Goal: Task Accomplishment & Management: Manage account settings

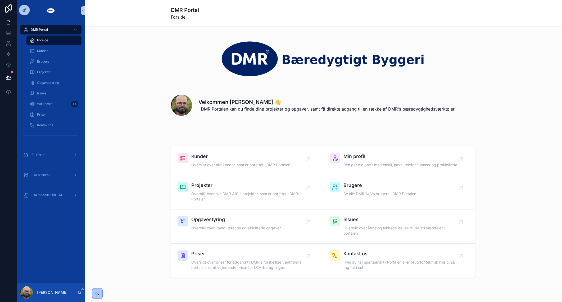
drag, startPoint x: 143, startPoint y: 125, endPoint x: 146, endPoint y: 131, distance: 6.0
click at [143, 125] on div "scrollable content" at bounding box center [323, 130] width 469 height 17
click at [147, 150] on div "Kunder Oversigt over alle kunder, som er oprettet i DMR Portalen. Min profil Re…" at bounding box center [323, 212] width 469 height 136
click at [65, 193] on div "LCA modeller (BETA)" at bounding box center [50, 195] width 55 height 8
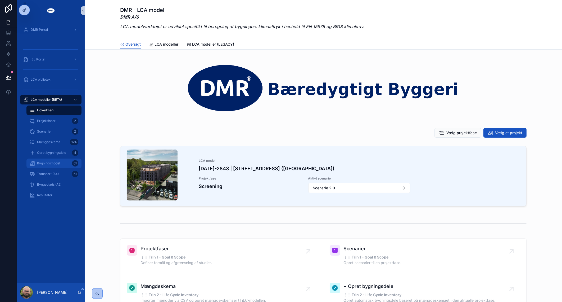
click at [54, 164] on span "Bygningsmodel" at bounding box center [48, 163] width 23 height 4
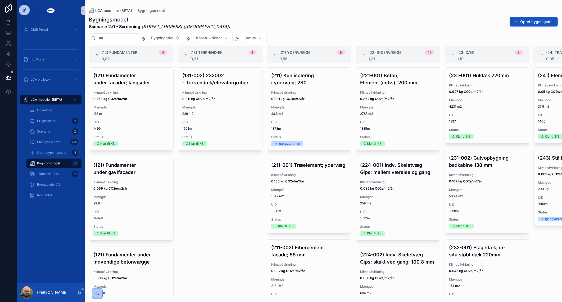
click at [196, 184] on div "(131-002) 232002 - Terrændæk/elevatorgruber Klimapåvirkning 0.311 kg CO2e/m2/år…" at bounding box center [220, 181] width 85 height 228
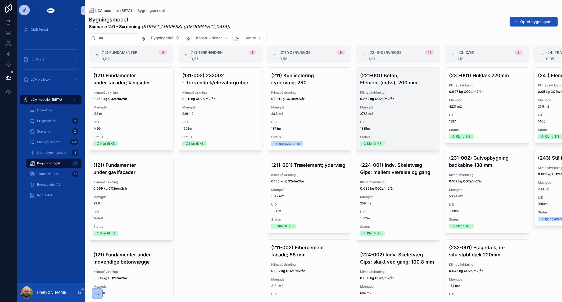
click at [391, 114] on span "2785 m2" at bounding box center [398, 113] width 76 height 4
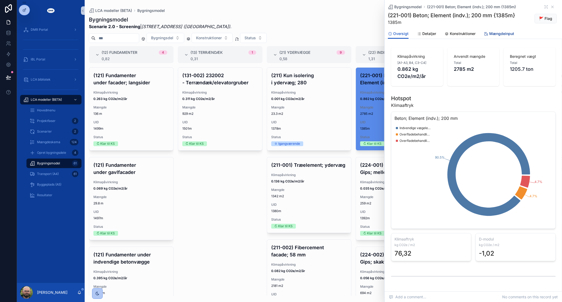
click at [496, 34] on span "Mængdeinput" at bounding box center [502, 33] width 25 height 5
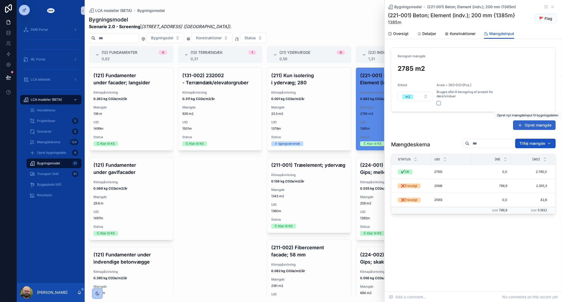
click at [532, 127] on span "Opret mængde" at bounding box center [538, 124] width 27 height 5
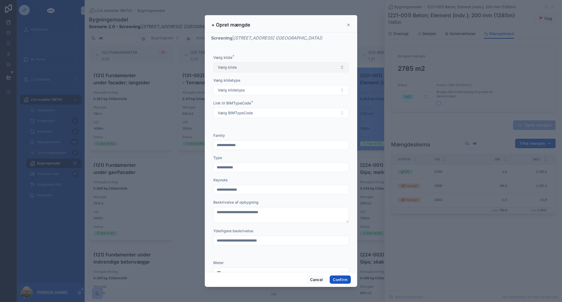
click at [268, 65] on button "Vælg kilde" at bounding box center [281, 67] width 136 height 10
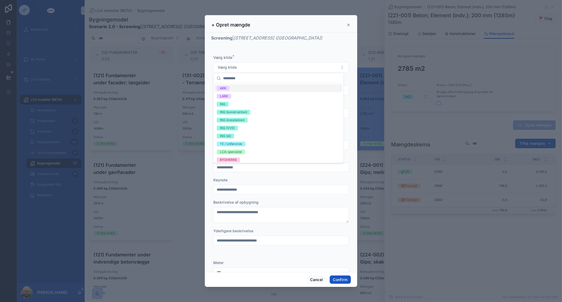
click at [241, 89] on div "ARK" at bounding box center [279, 88] width 128 height 8
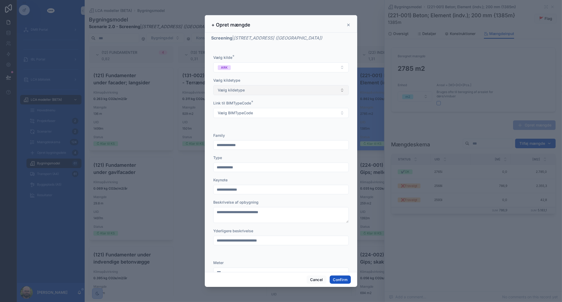
click at [243, 85] on button "Vælg kildetype" at bounding box center [281, 90] width 136 height 10
click at [238, 126] on span "Korrektion" at bounding box center [228, 126] width 22 height 5
click at [242, 112] on span "Vælg BIMTypeCode" at bounding box center [235, 112] width 35 height 5
type input "***"
click at [242, 135] on span "(221) Indvendige vægelementer" at bounding box center [245, 133] width 56 height 5
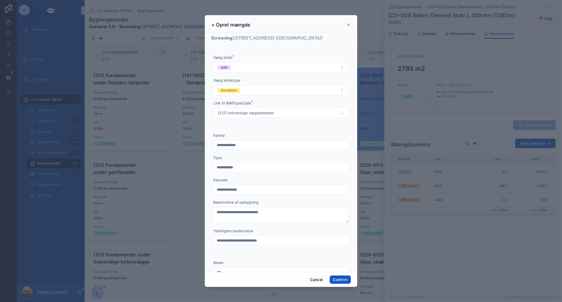
click at [240, 148] on input "text" at bounding box center [281, 144] width 135 height 7
type input "**********"
type input "*******"
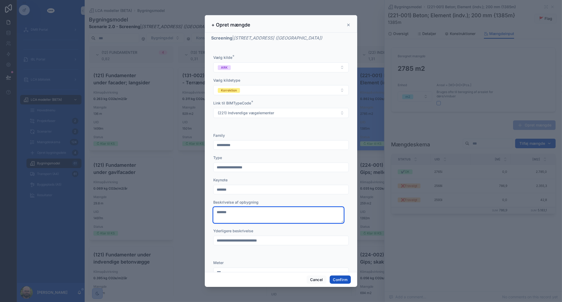
type textarea "*******"
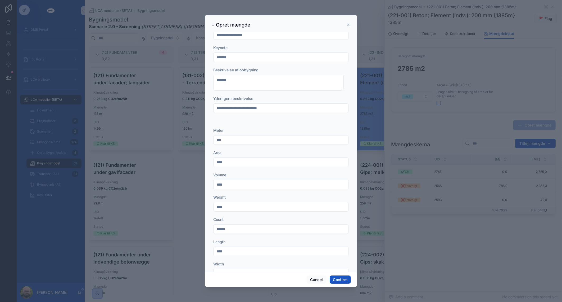
click at [253, 163] on input "text" at bounding box center [281, 161] width 135 height 7
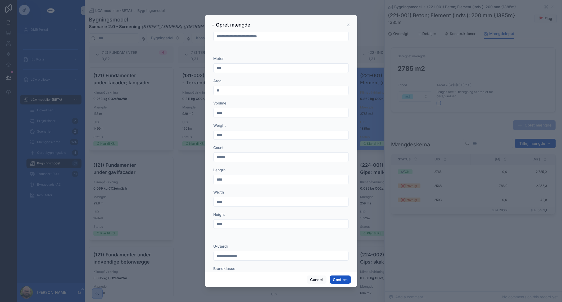
scroll to position [248, 0]
type input "**"
click at [343, 281] on button "Confirm" at bounding box center [340, 279] width 21 height 8
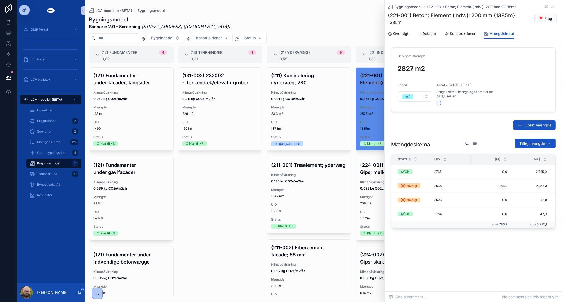
click at [446, 286] on div "Bygningsmodel (221-001) Beton; Element (indv.); 200 mm {1385m} (221-001) Beton;…" at bounding box center [473, 145] width 177 height 291
click at [553, 7] on icon "scrollable content" at bounding box center [553, 7] width 2 height 2
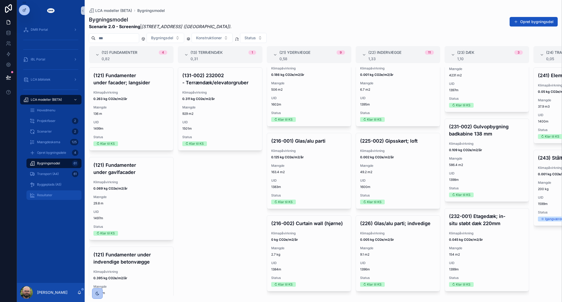
click at [54, 195] on div "Resultater" at bounding box center [54, 195] width 49 height 8
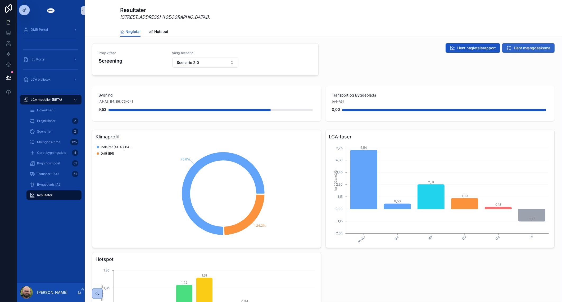
click at [535, 45] on span "Hent mængdeskema" at bounding box center [532, 47] width 37 height 5
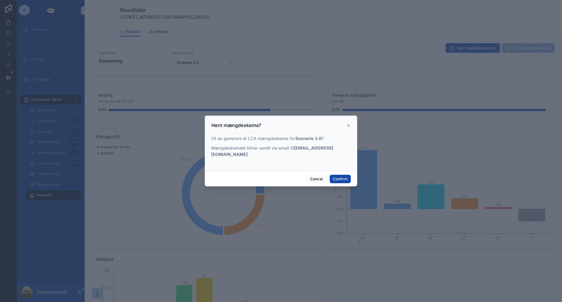
click at [334, 176] on button "Confirm" at bounding box center [340, 178] width 21 height 8
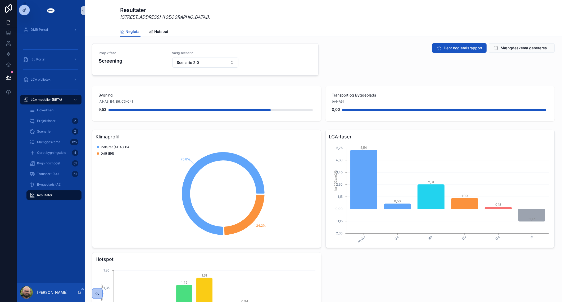
click at [493, 25] on div "Resultater Roskildevej 547 (Sheraton Hotel) ." at bounding box center [323, 13] width 407 height 26
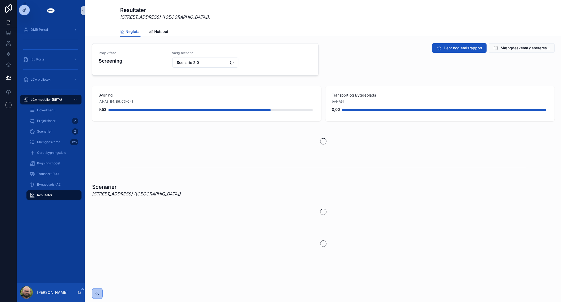
click at [427, 85] on div "Bygning [A1-A3, B4, B6, C3-C4] 9,53 Transport og Byggeplads [A4-A5] 0,00" at bounding box center [323, 103] width 469 height 39
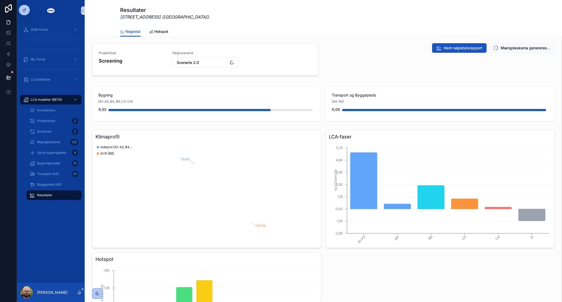
click at [503, 46] on span "Mængdeskema genereres..." at bounding box center [526, 47] width 50 height 5
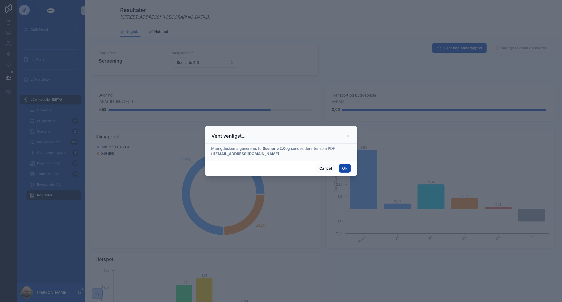
click at [345, 170] on button "Ok" at bounding box center [345, 168] width 12 height 8
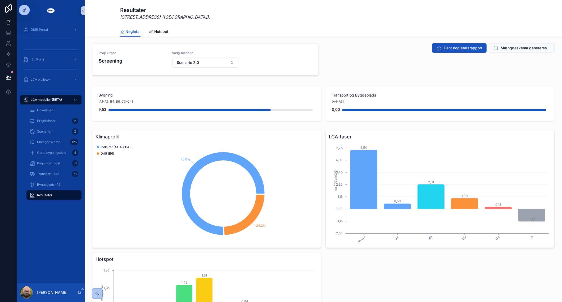
click at [462, 87] on div "Transport og Byggeplads [A4-A5] 0,00" at bounding box center [440, 103] width 229 height 35
click at [367, 61] on div "Hent nøgletalsrapport Mængdeskema genereres..." at bounding box center [441, 60] width 233 height 39
click at [445, 67] on div "Hent nøgletalsrapport Mængdeskema genereres..." at bounding box center [441, 60] width 233 height 39
click at [69, 233] on div "DMR Portal iBL Portal LCA bibliotek LCA modeller (BETA) Hovedmenu Projektfaser …" at bounding box center [51, 151] width 68 height 261
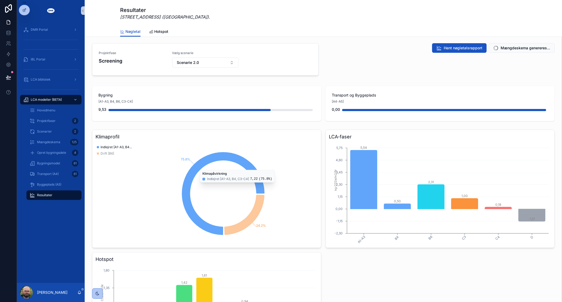
click at [539, 57] on div "Hent nøgletalsrapport Mængdeskema genereres..." at bounding box center [441, 60] width 233 height 39
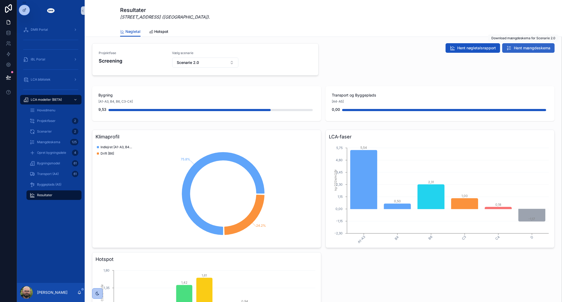
click at [521, 48] on span "Hent mængdeskema" at bounding box center [532, 47] width 37 height 5
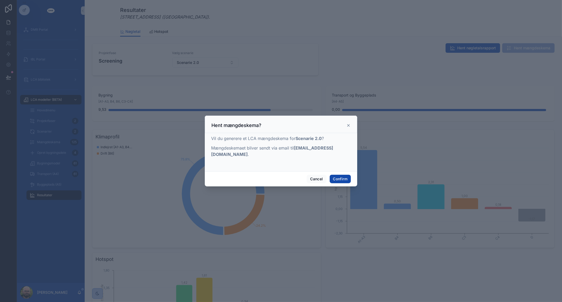
click at [343, 176] on button "Confirm" at bounding box center [340, 178] width 21 height 8
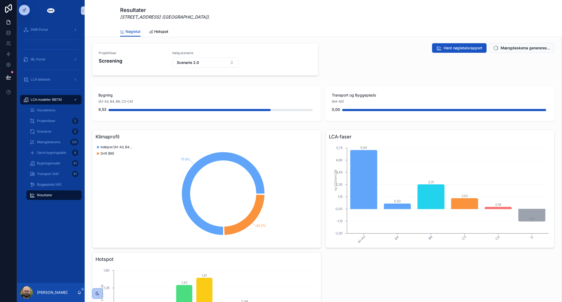
click at [392, 20] on div "Resultater Roskildevej 547 (Sheraton Hotel) ." at bounding box center [323, 13] width 407 height 14
click at [365, 65] on div "Hent nøgletalsrapport Mængdeskema genereres..." at bounding box center [441, 60] width 233 height 39
click at [369, 101] on div "[A4-A5]" at bounding box center [440, 101] width 217 height 5
click at [384, 53] on div "Hent nøgletalsrapport Mængdeskema genereres..." at bounding box center [441, 60] width 233 height 39
click at [439, 74] on div "Hent nøgletalsrapport Hent mængdeskema" at bounding box center [441, 60] width 233 height 39
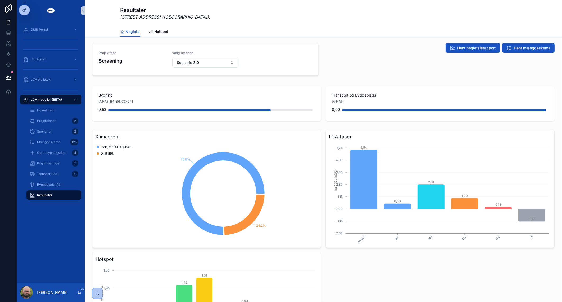
click at [64, 242] on div "DMR Portal iBL Portal LCA bibliotek LCA modeller (BETA) Hovedmenu Projektfaser …" at bounding box center [51, 151] width 68 height 261
click at [61, 223] on div "DMR Portal iBL Portal LCA bibliotek LCA modeller (BETA) Hovedmenu Projektfaser …" at bounding box center [51, 151] width 68 height 261
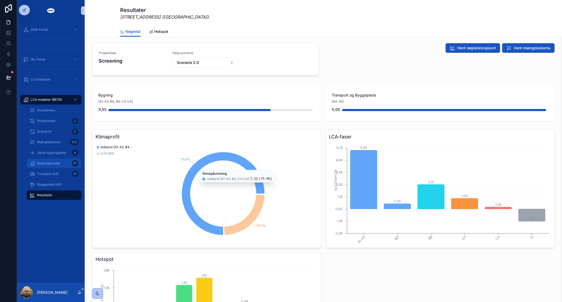
click at [57, 166] on div "Bygningsmodel 61" at bounding box center [54, 163] width 49 height 8
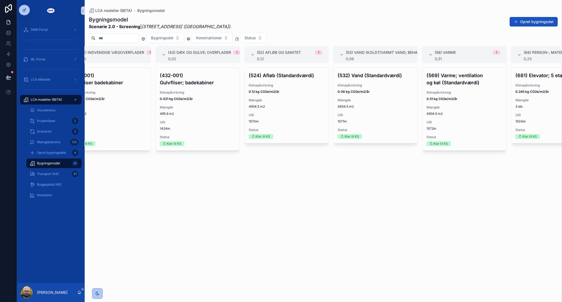
scroll to position [0, 1216]
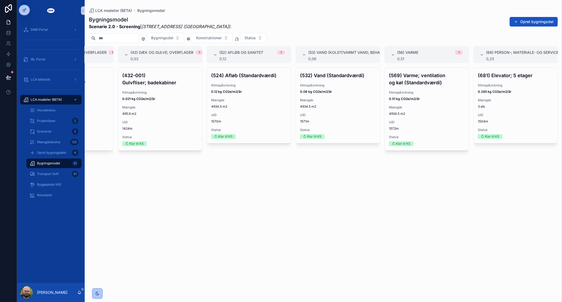
click at [241, 182] on div "(524) Afløb (Standardværdi) Klimapåvirkning 0.12 kg CO2e/m2/år Mængde 4934.5 m2…" at bounding box center [249, 181] width 85 height 228
click at [57, 141] on span "Mængdeskema" at bounding box center [48, 142] width 23 height 4
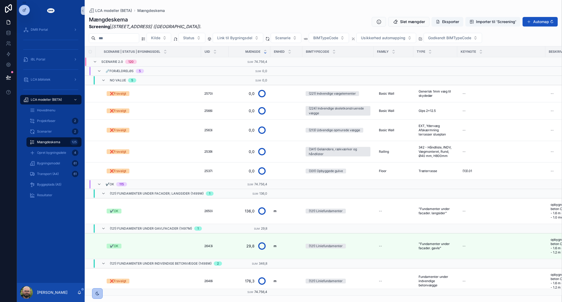
click at [40, 223] on div "DMR Portal iBL Portal LCA bibliotek LCA modeller (BETA) Hovedmenu Projektfaser …" at bounding box center [51, 151] width 68 height 261
click at [449, 14] on div "Mængdeskema Screening | [STREET_ADDRESS] ([GEOGRAPHIC_DATA]) . Slet mængder Eks…" at bounding box center [324, 154] width 478 height 282
click at [452, 24] on button "Eksporter" at bounding box center [448, 22] width 32 height 10
click at [380, 24] on icon "scrollable content" at bounding box center [378, 21] width 5 height 5
click at [443, 23] on button "Eksporter" at bounding box center [448, 22] width 32 height 10
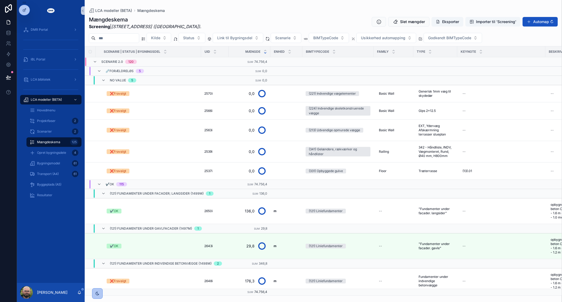
click at [343, 23] on div "Mængdeskema Screening | Roskildevej 547 (Sheraton Hotel) . Slet mængder Eksport…" at bounding box center [323, 23] width 469 height 14
click at [195, 36] on span "Status" at bounding box center [188, 37] width 11 height 5
click at [203, 61] on div "✔️OK" at bounding box center [204, 59] width 64 height 8
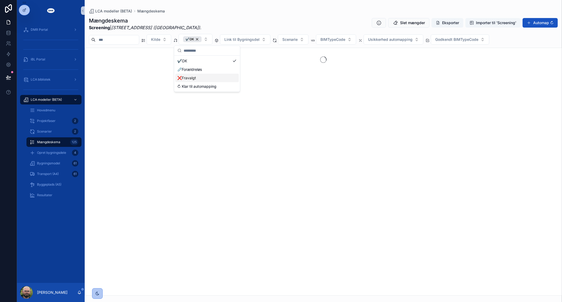
click at [199, 75] on div "❌Fravalgt" at bounding box center [208, 78] width 64 height 8
click at [218, 17] on div "Mængdeskema Screening | Roskildevej 547 (Sheraton Hotel) . Slet mængder Eksport…" at bounding box center [323, 24] width 469 height 14
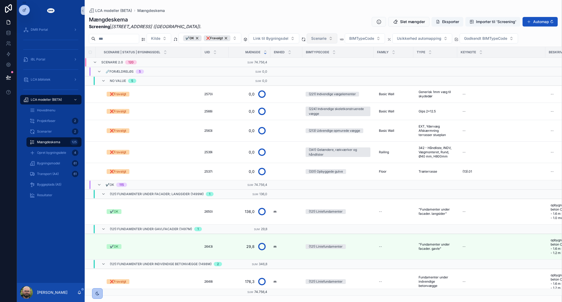
click at [324, 38] on span "Scenarie" at bounding box center [318, 38] width 15 height 5
click at [327, 37] on span "Scenarie" at bounding box center [318, 38] width 15 height 5
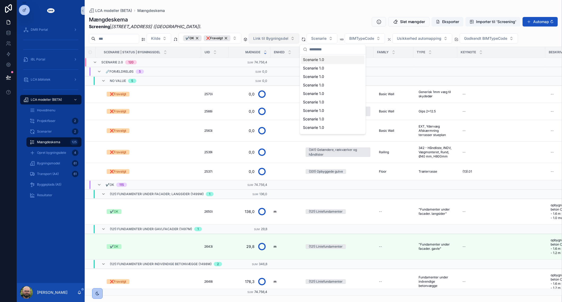
click at [289, 37] on span "Link til Bygningsdel" at bounding box center [270, 38] width 35 height 5
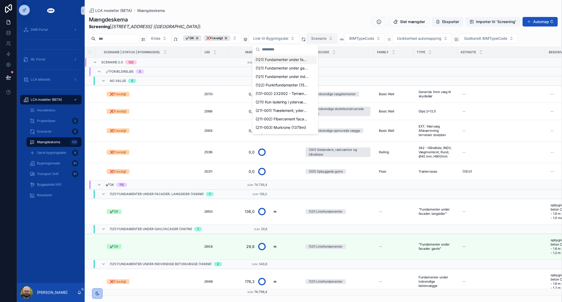
click at [338, 38] on button "Scenarie" at bounding box center [322, 38] width 31 height 10
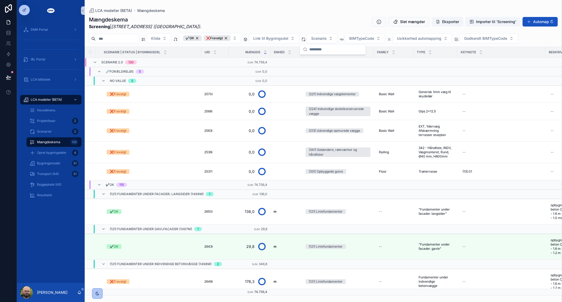
click at [317, 17] on div "Mængdeskema Screening | Roskildevej 547 (Sheraton Hotel) . Slet mængder Eksport…" at bounding box center [323, 23] width 469 height 14
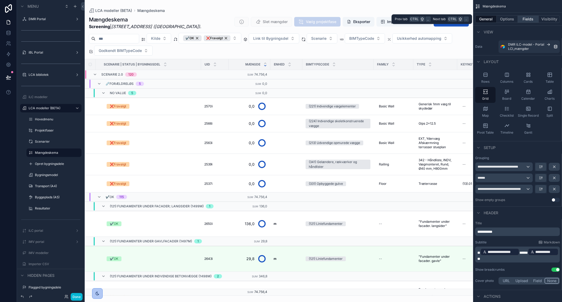
click at [523, 19] on button "Fields" at bounding box center [528, 18] width 21 height 7
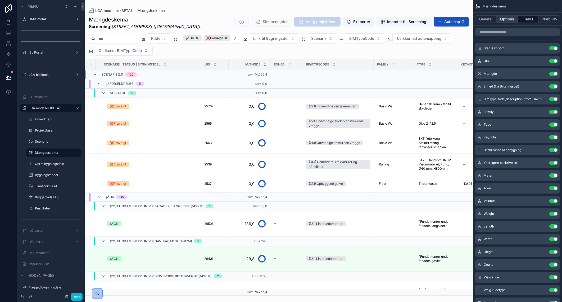
click at [511, 21] on button "Options" at bounding box center [507, 18] width 21 height 7
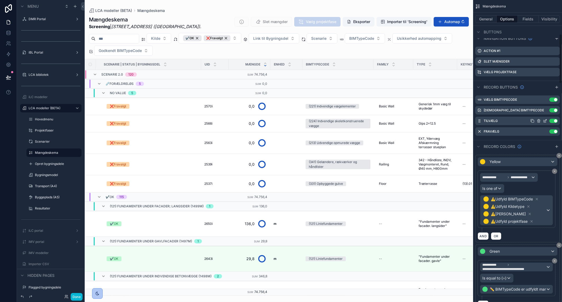
scroll to position [264, 0]
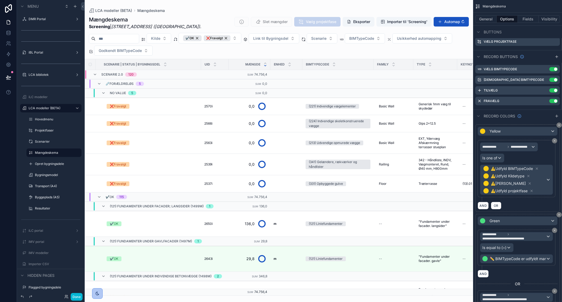
click at [321, 38] on div "scrollable content" at bounding box center [279, 151] width 389 height 302
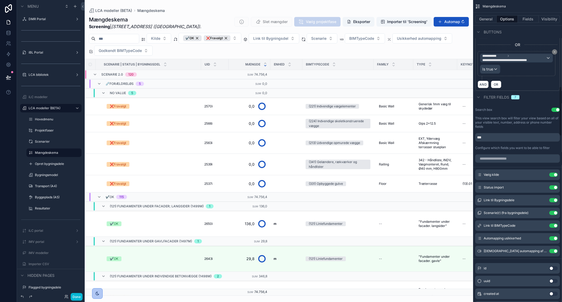
scroll to position [529, 0]
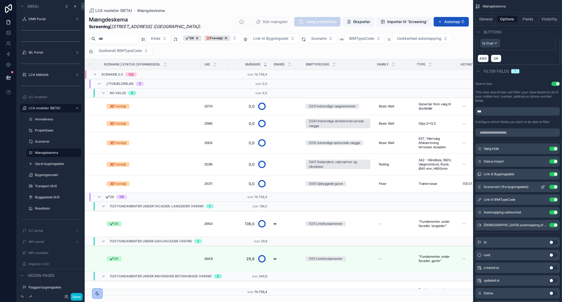
click at [544, 185] on icon "scrollable content" at bounding box center [544, 186] width 2 height 2
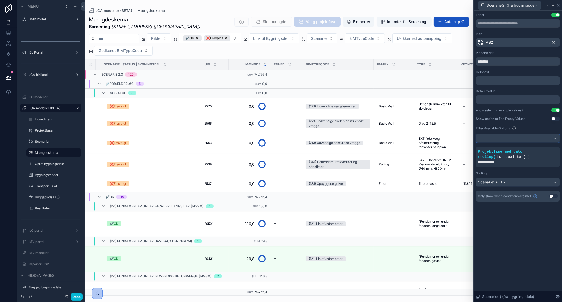
click at [510, 136] on div at bounding box center [518, 138] width 84 height 8
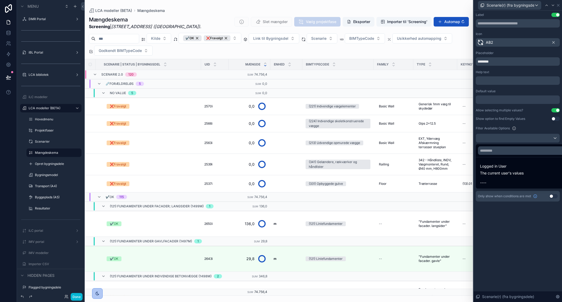
click at [511, 230] on div at bounding box center [518, 151] width 88 height 302
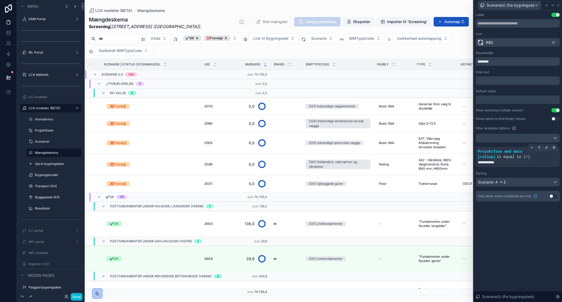
click at [511, 163] on div "**********" at bounding box center [518, 161] width 80 height 5
click at [500, 161] on span "**********" at bounding box center [490, 161] width 24 height 5
click at [548, 148] on icon at bounding box center [546, 147] width 3 height 3
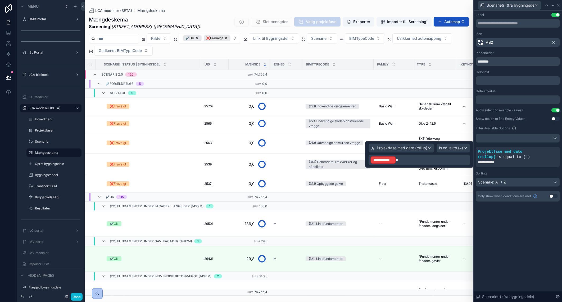
click at [408, 160] on p "**********" at bounding box center [420, 160] width 98 height 8
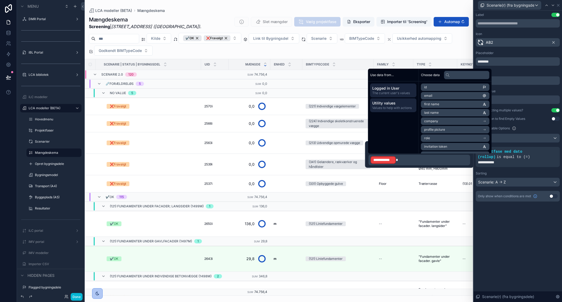
click at [398, 102] on span "Utility values" at bounding box center [393, 102] width 42 height 5
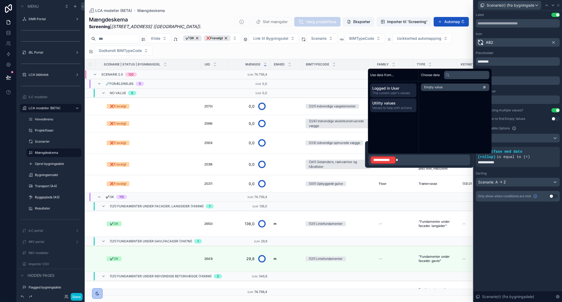
click at [399, 94] on span "The current user's values" at bounding box center [393, 93] width 42 height 4
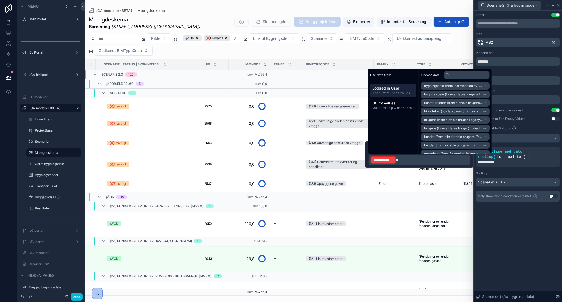
scroll to position [447, 0]
click at [499, 266] on div "**********" at bounding box center [518, 156] width 88 height 291
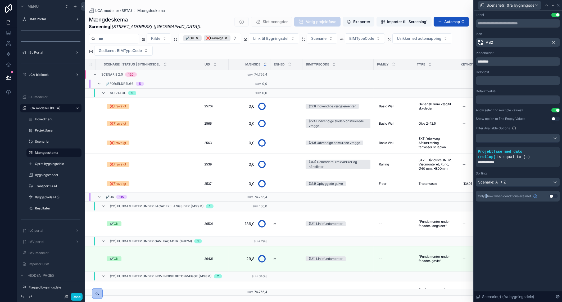
drag, startPoint x: 499, startPoint y: 266, endPoint x: 487, endPoint y: 233, distance: 35.4
click at [487, 233] on div "**********" at bounding box center [518, 156] width 88 height 291
drag, startPoint x: 487, startPoint y: 233, endPoint x: 524, endPoint y: 236, distance: 37.2
click at [524, 236] on div "**********" at bounding box center [518, 156] width 88 height 291
click at [548, 148] on icon at bounding box center [546, 147] width 3 height 3
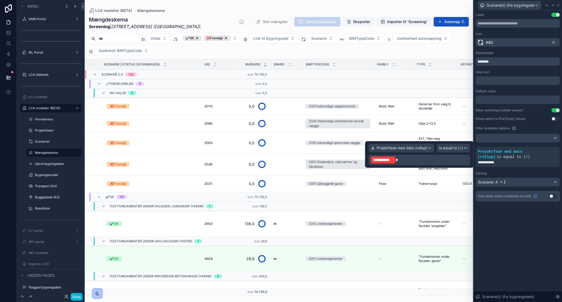
click at [434, 159] on p "**********" at bounding box center [420, 160] width 98 height 8
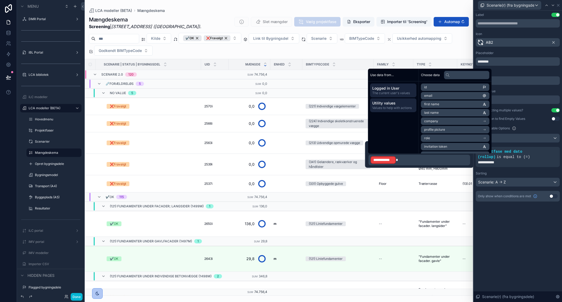
click at [387, 108] on span "Values to help with actions" at bounding box center [393, 108] width 42 height 4
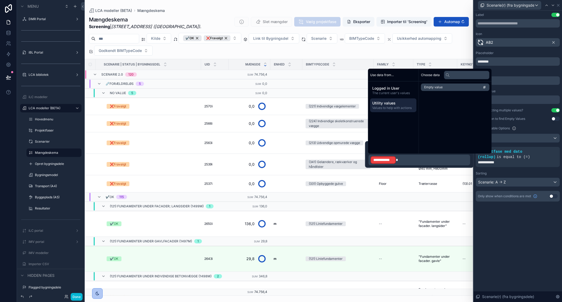
click at [450, 87] on li "Empty value" at bounding box center [455, 86] width 69 height 7
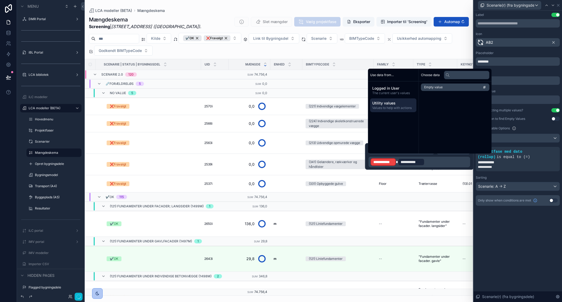
click at [432, 161] on p "**********" at bounding box center [420, 162] width 98 height 8
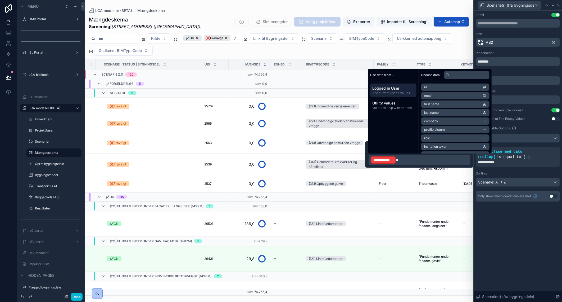
click at [398, 89] on span "Logged in User" at bounding box center [393, 88] width 42 height 5
click at [455, 87] on li "Aktiv sag" at bounding box center [455, 89] width 69 height 7
click at [390, 91] on span "The current user's values" at bounding box center [393, 93] width 42 height 4
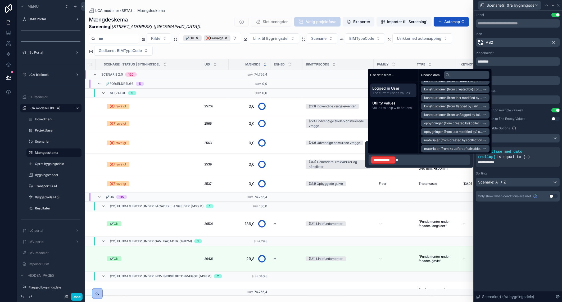
scroll to position [83, 0]
click at [460, 105] on li "Aktiv sag" at bounding box center [455, 105] width 69 height 7
click at [389, 138] on div "Use data from... Logged in User The current user's values Utility values Values…" at bounding box center [393, 111] width 51 height 85
click at [415, 161] on p "**********" at bounding box center [420, 160] width 98 height 8
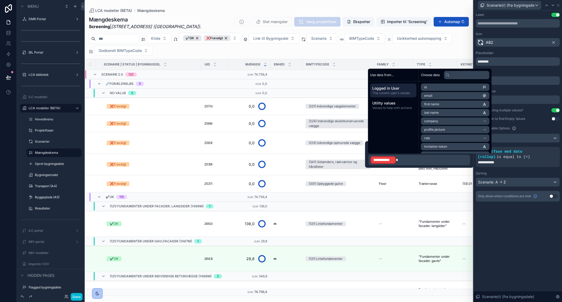
click at [415, 161] on p "**********" at bounding box center [420, 160] width 98 height 8
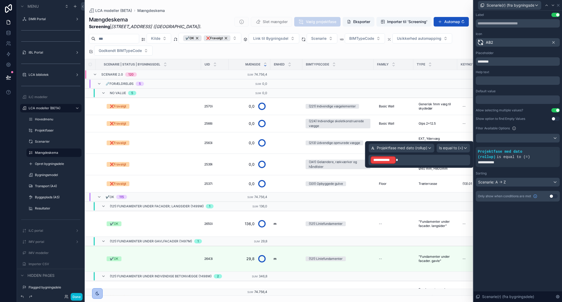
click at [415, 161] on p "**********" at bounding box center [420, 160] width 98 height 8
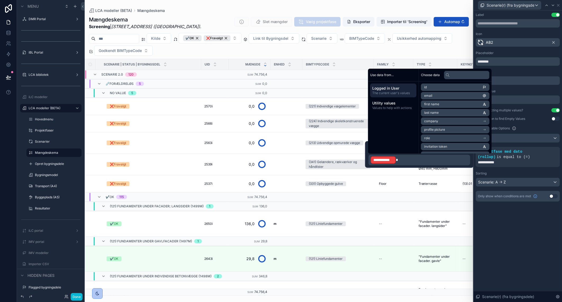
click at [553, 235] on div "**********" at bounding box center [518, 156] width 88 height 291
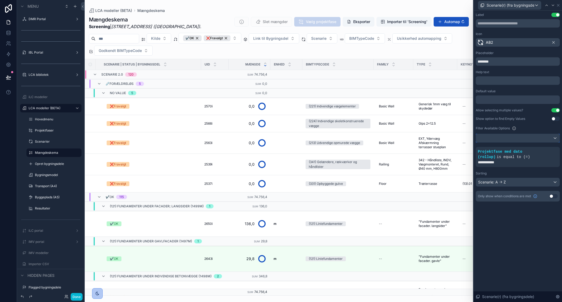
click at [519, 137] on div at bounding box center [518, 138] width 84 height 8
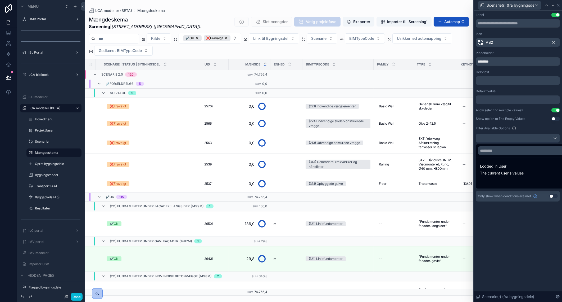
click at [511, 233] on div at bounding box center [518, 151] width 88 height 302
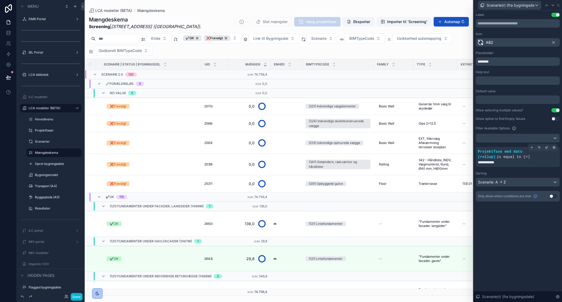
click at [521, 163] on div "**********" at bounding box center [518, 161] width 80 height 5
click at [517, 159] on div "**********" at bounding box center [518, 157] width 80 height 16
click at [493, 152] on span "Projektfase med dato (rollup)" at bounding box center [500, 154] width 44 height 10
click at [40, 143] on label "Scenarier" at bounding box center [53, 141] width 36 height 4
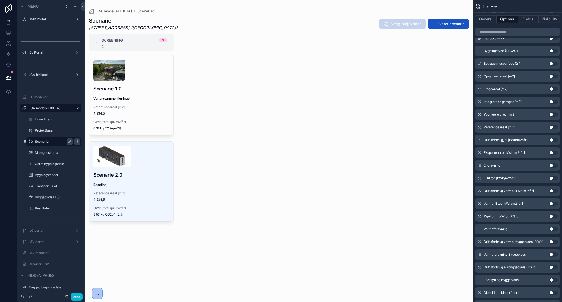
click at [143, 169] on div "scrollable content" at bounding box center [279, 151] width 389 height 302
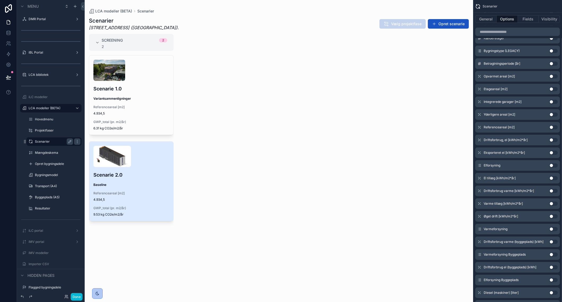
click at [130, 170] on div "Scenarie 2.0 Baseline Referenceareal [m2] 4.934,5 GWP_total (pr. m2/år) 9.53 kg…" at bounding box center [131, 180] width 84 height 79
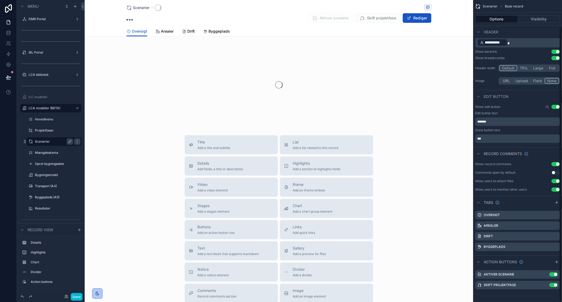
scroll to position [29, 0]
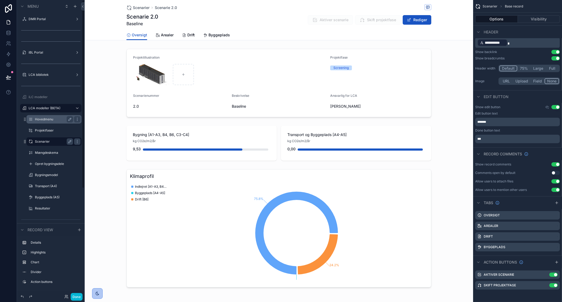
click at [50, 118] on label "Hovedmenu" at bounding box center [53, 119] width 36 height 4
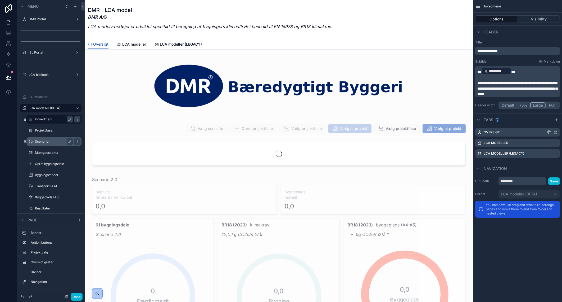
click at [494, 132] on label "Oversigt" at bounding box center [492, 132] width 16 height 4
click at [558, 132] on icon "scrollable content" at bounding box center [556, 132] width 4 height 4
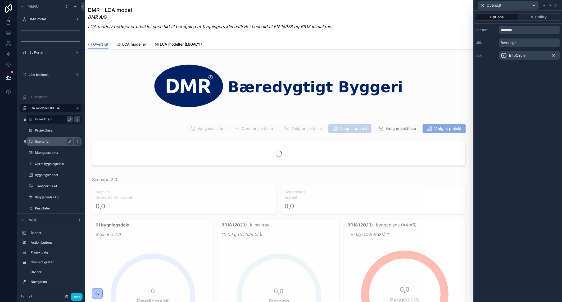
click at [532, 100] on div "Options Visibility Tab title ******** URL /oversigt Icon InfoCircle" at bounding box center [518, 156] width 88 height 291
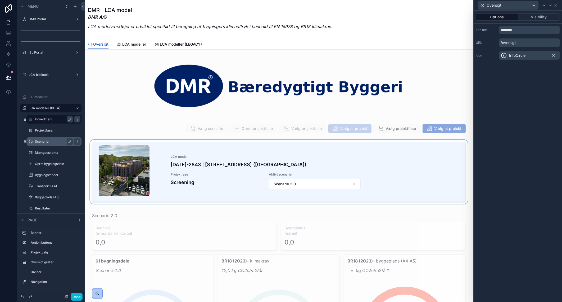
click at [259, 174] on div "scrollable content" at bounding box center [279, 173] width 380 height 66
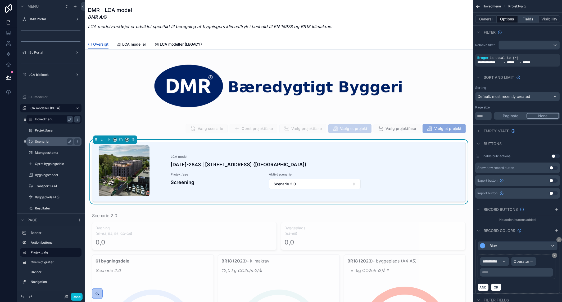
click at [526, 19] on button "Fields" at bounding box center [528, 18] width 21 height 7
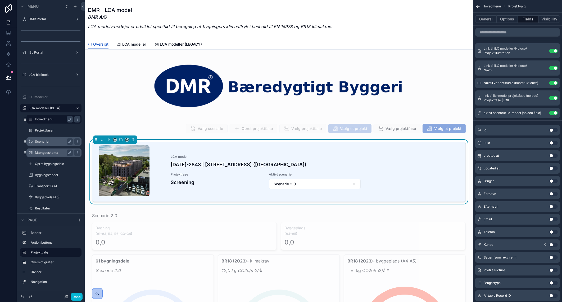
click at [48, 154] on label "Mængdeskema" at bounding box center [53, 152] width 36 height 4
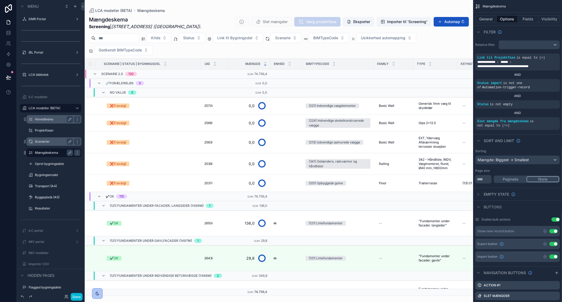
click at [298, 37] on div "scrollable content" at bounding box center [279, 151] width 389 height 302
click at [443, 45] on div "Kilde Status Link til Bygningsdel Scenarie BIMTypeCode Usikkerhed automapping G…" at bounding box center [279, 44] width 389 height 22
click at [437, 68] on div "Type" at bounding box center [435, 64] width 43 height 10
click at [486, 18] on button "General" at bounding box center [485, 18] width 21 height 7
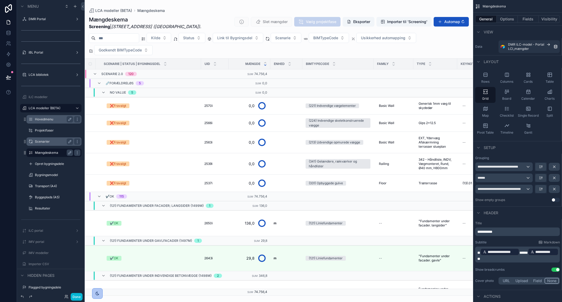
click at [443, 51] on div "Kilde Status Link til Bygningsdel Scenarie BIMTypeCode Usikkerhed automapping G…" at bounding box center [279, 44] width 389 height 22
click at [530, 17] on button "Fields" at bounding box center [528, 18] width 21 height 7
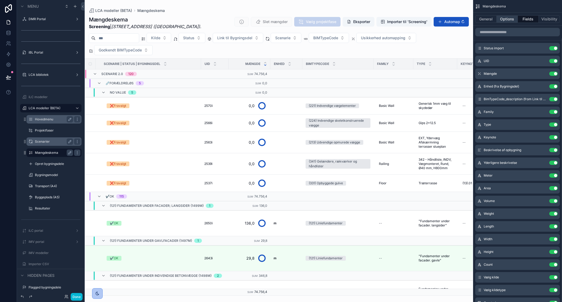
click at [513, 19] on button "Options" at bounding box center [507, 18] width 21 height 7
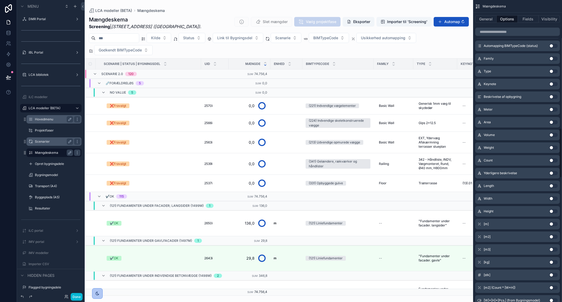
scroll to position [596, 0]
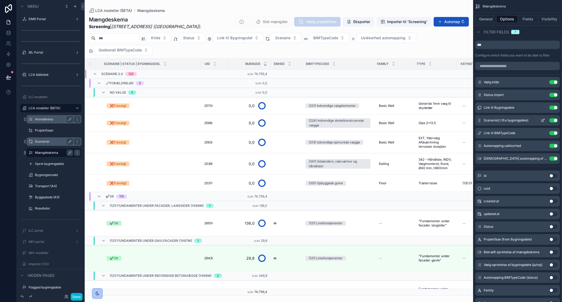
click at [543, 118] on icon "scrollable content" at bounding box center [543, 120] width 4 height 4
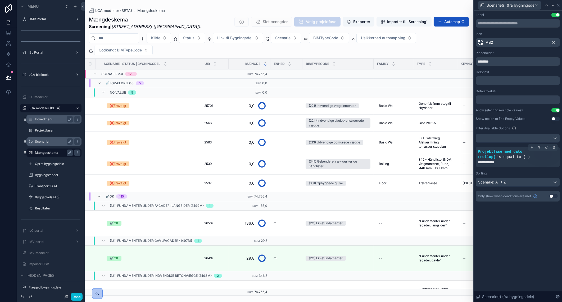
click at [527, 161] on div "**********" at bounding box center [518, 161] width 80 height 5
click at [548, 148] on icon at bounding box center [546, 147] width 3 height 3
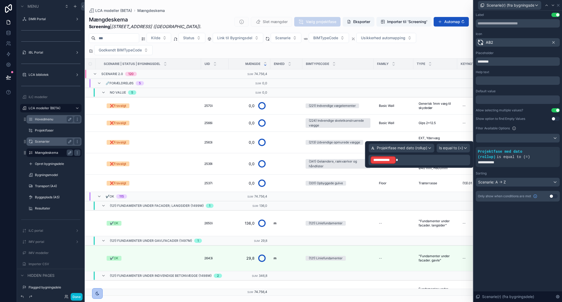
click at [437, 156] on p "**********" at bounding box center [420, 160] width 98 height 8
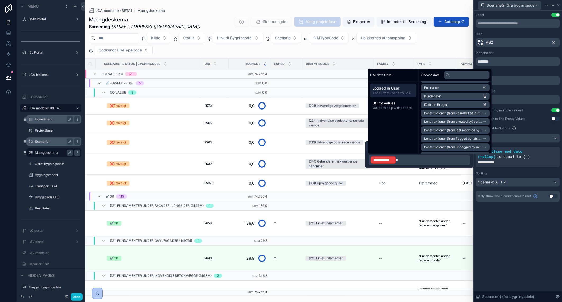
scroll to position [99, 0]
click at [387, 101] on span "Utility values" at bounding box center [393, 102] width 42 height 5
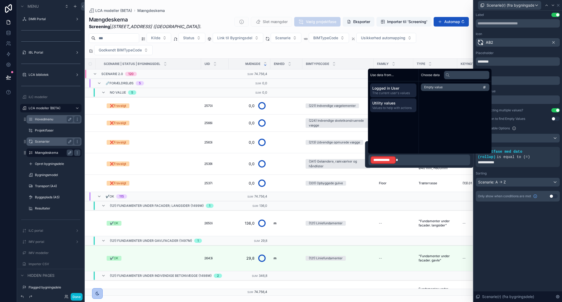
click at [390, 92] on span "The current user's values" at bounding box center [393, 93] width 42 height 4
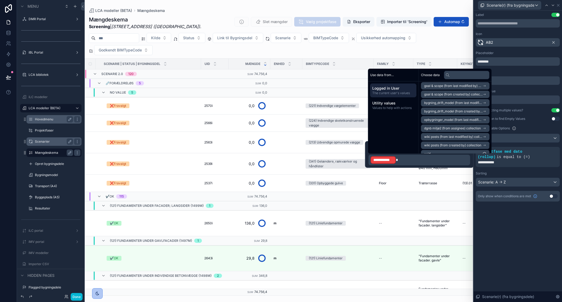
scroll to position [447, 0]
click at [464, 74] on input "text" at bounding box center [467, 75] width 46 height 8
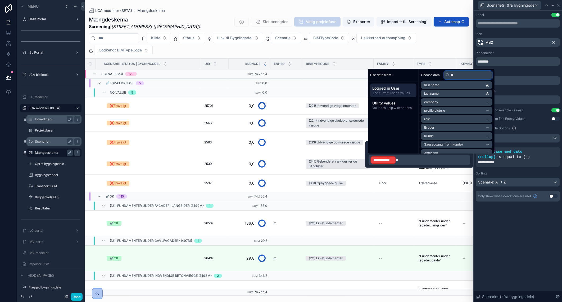
scroll to position [0, 0]
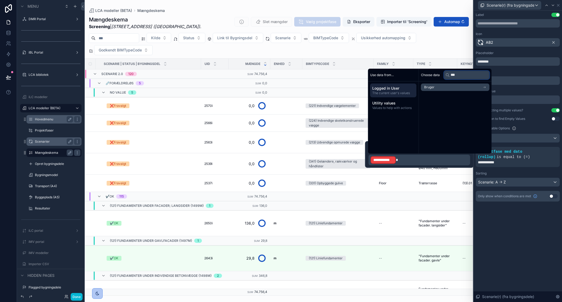
type input "***"
click at [464, 86] on li "Bruger" at bounding box center [455, 86] width 69 height 7
click at [460, 103] on span "aktivt scenarie ilc-model (noloco field)" at bounding box center [452, 105] width 57 height 4
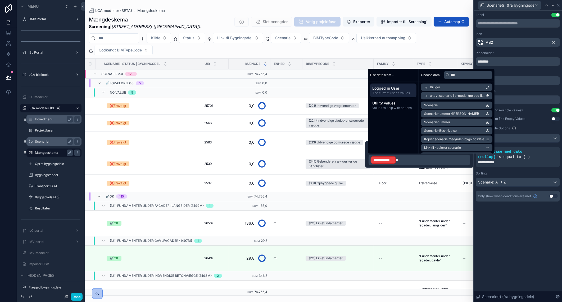
click at [394, 127] on div "Use data from... Logged in User The current user's values Utility values Values…" at bounding box center [393, 111] width 51 height 85
click at [414, 160] on p "**********" at bounding box center [420, 160] width 98 height 8
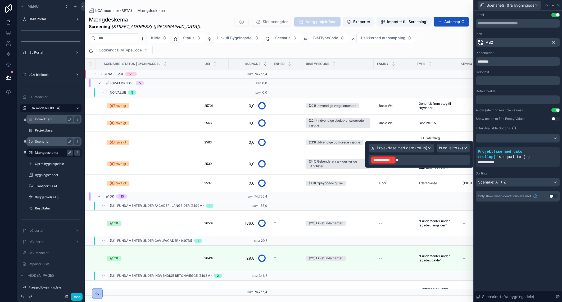
click at [414, 160] on p "**********" at bounding box center [420, 160] width 98 height 8
click at [414, 158] on p "**********" at bounding box center [420, 160] width 98 height 8
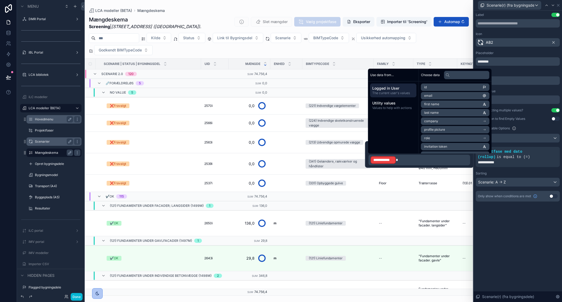
click at [520, 170] on div "**********" at bounding box center [518, 107] width 84 height 188
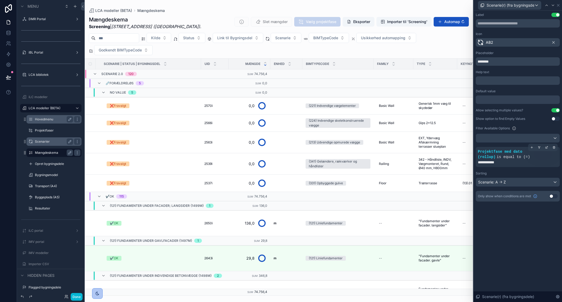
click at [520, 157] on span "is equal to (=)" at bounding box center [513, 157] width 33 height 4
click at [515, 151] on span "Projektfase med dato (rollup)" at bounding box center [500, 154] width 44 height 10
click at [545, 148] on div at bounding box center [546, 146] width 7 height 7
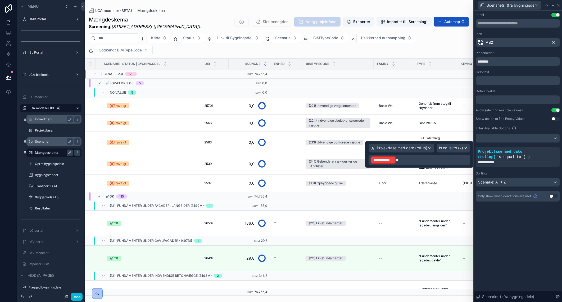
click at [443, 156] on p "**********" at bounding box center [420, 160] width 98 height 8
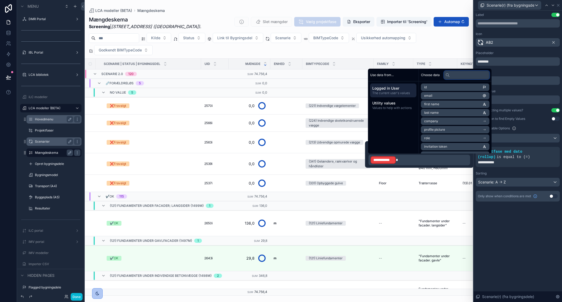
click at [474, 78] on input "text" at bounding box center [467, 75] width 46 height 8
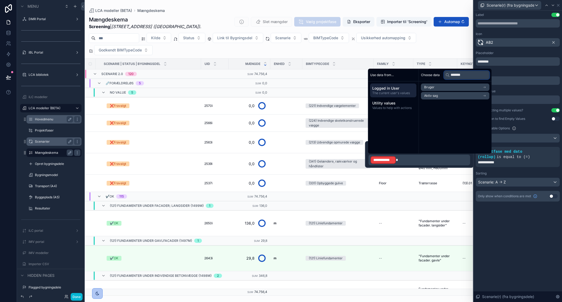
type input "*******"
click at [469, 87] on li "Bruger" at bounding box center [455, 86] width 69 height 7
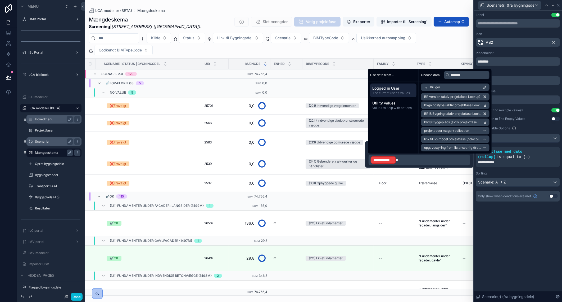
click at [469, 138] on span "link til ilc-model projektfase (noloco)" at bounding box center [451, 139] width 55 height 4
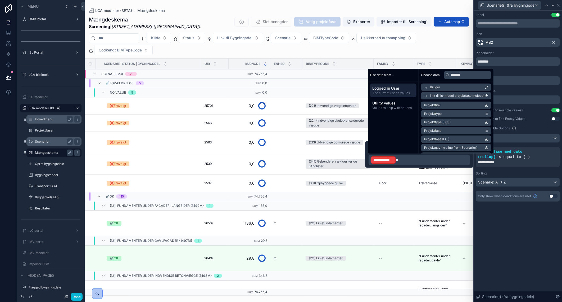
click at [458, 128] on li "Projektfase" at bounding box center [456, 130] width 70 height 7
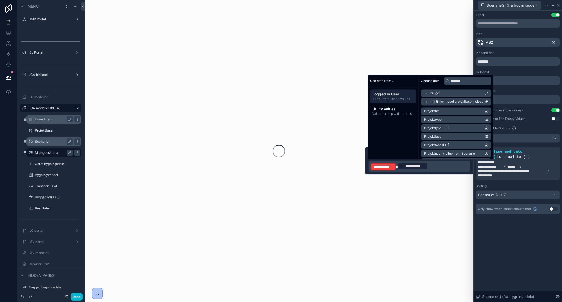
click at [398, 165] on div "**********" at bounding box center [413, 165] width 30 height 7
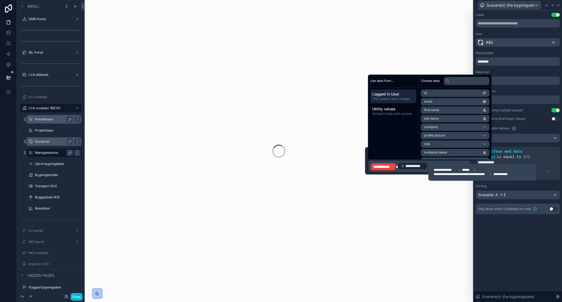
click at [430, 165] on div "**********" at bounding box center [483, 172] width 108 height 17
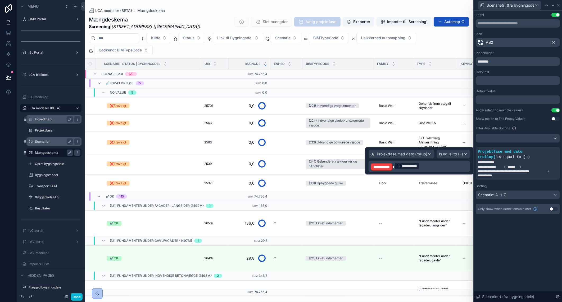
click at [514, 245] on div "**********" at bounding box center [518, 156] width 88 height 291
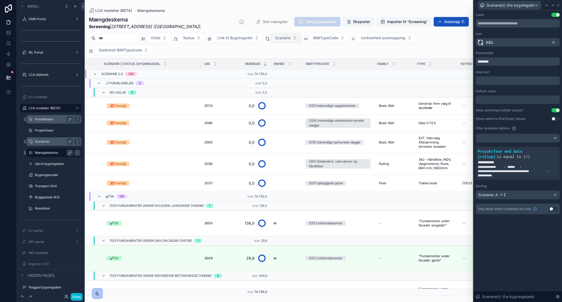
click at [291, 40] on span "Scenarie" at bounding box center [282, 37] width 15 height 5
click at [291, 38] on span "Scenarie" at bounding box center [282, 37] width 15 height 5
click at [515, 164] on div "**********" at bounding box center [518, 161] width 80 height 5
click at [555, 147] on icon at bounding box center [555, 147] width 0 height 1
click at [546, 146] on icon at bounding box center [546, 147] width 3 height 3
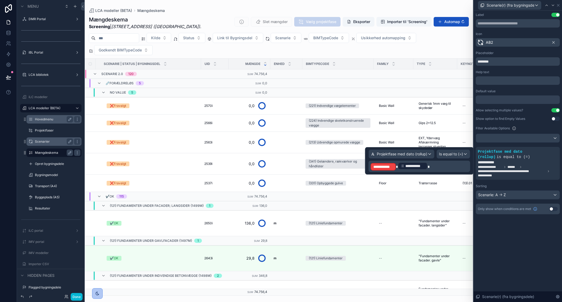
click at [431, 163] on p "**********" at bounding box center [420, 165] width 98 height 9
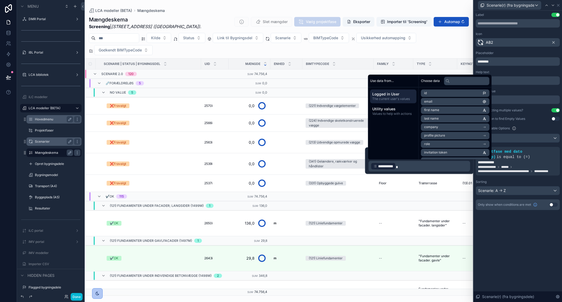
click at [511, 234] on div "**********" at bounding box center [518, 156] width 88 height 291
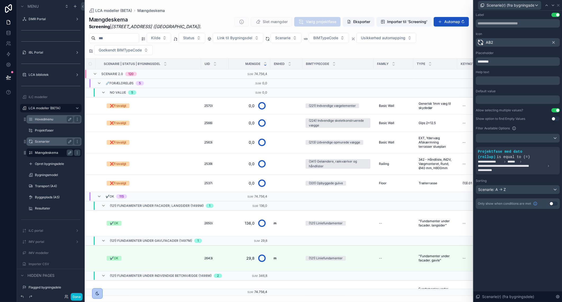
click at [453, 38] on div "Kilde Status Link til Bygningsdel Scenarie BIMTypeCode Usikkerhed automapping G…" at bounding box center [279, 44] width 389 height 22
click at [79, 297] on button "Done" at bounding box center [77, 297] width 12 height 8
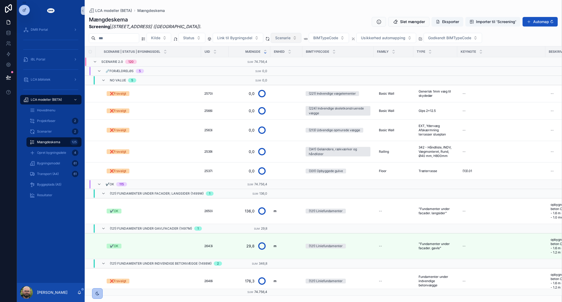
click at [291, 39] on span "Scenarie" at bounding box center [282, 37] width 15 height 5
click at [330, 40] on span "BIMTypeCode" at bounding box center [325, 37] width 25 height 5
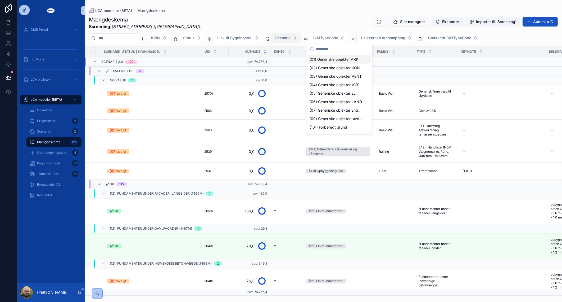
click at [290, 35] on span "Scenarie" at bounding box center [282, 37] width 15 height 5
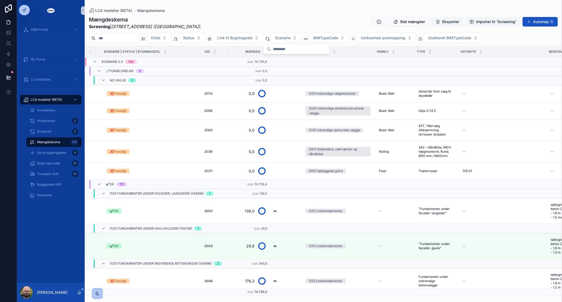
click at [305, 25] on div "Mængdeskema Screening | Roskildevej 547 (Sheraton Hotel) . Slet mængder Eksport…" at bounding box center [323, 23] width 469 height 14
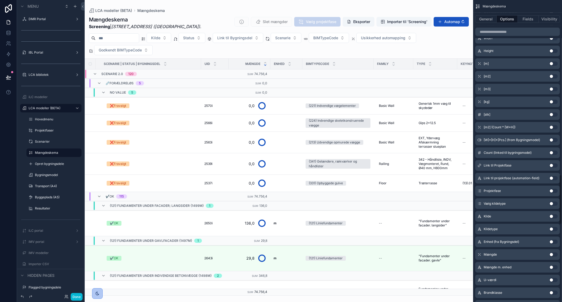
scroll to position [1059, 0]
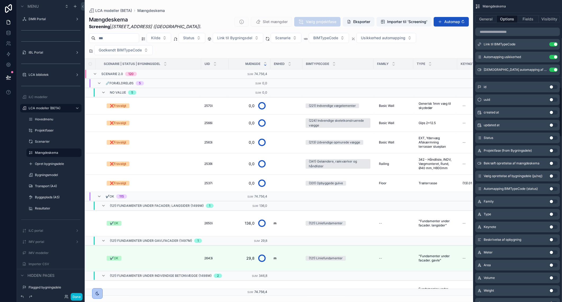
scroll to position [529, 0]
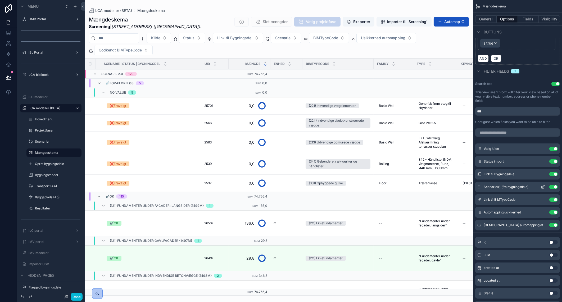
click at [543, 185] on icon "scrollable content" at bounding box center [543, 187] width 4 height 4
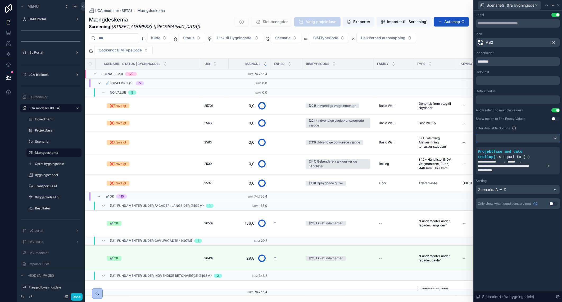
click at [529, 139] on div at bounding box center [518, 138] width 84 height 8
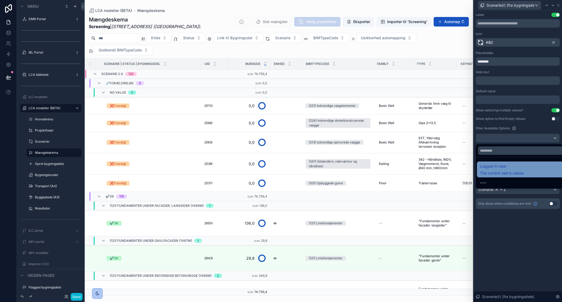
click at [520, 170] on div "Logged in User The current user's values" at bounding box center [503, 169] width 44 height 13
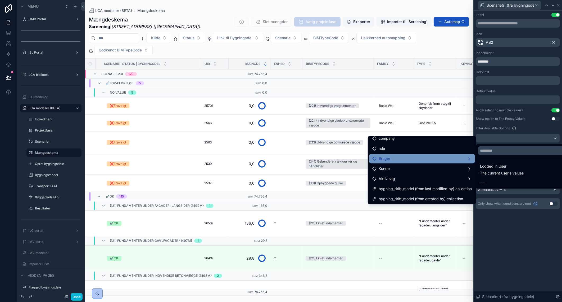
scroll to position [4, 0]
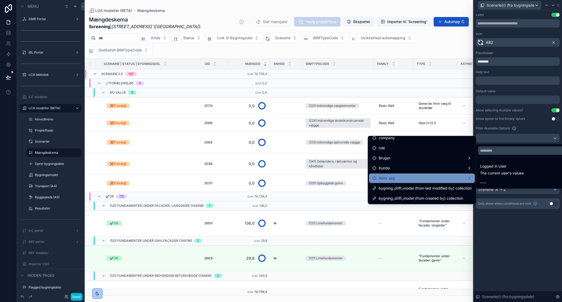
click at [442, 176] on div "Aktiv sag" at bounding box center [422, 178] width 100 height 6
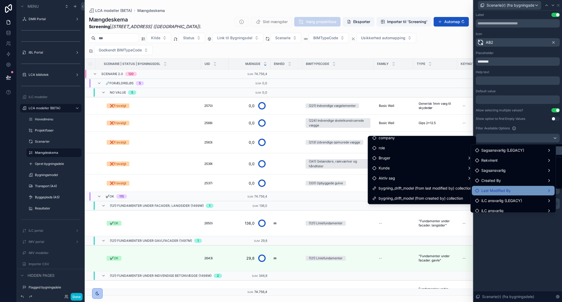
scroll to position [24, 0]
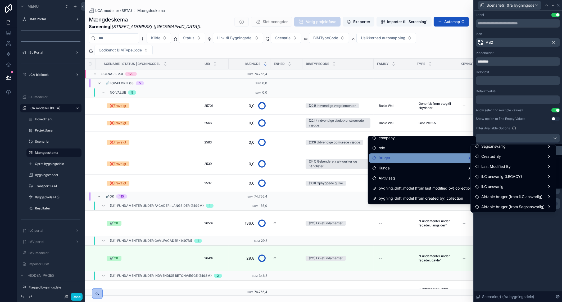
click at [417, 156] on div "Bruger" at bounding box center [422, 158] width 100 height 6
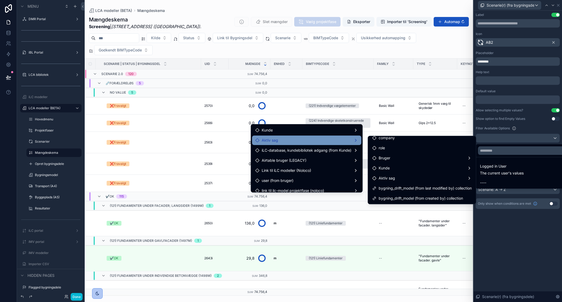
click at [317, 142] on div "Aktiv sag" at bounding box center [306, 140] width 103 height 6
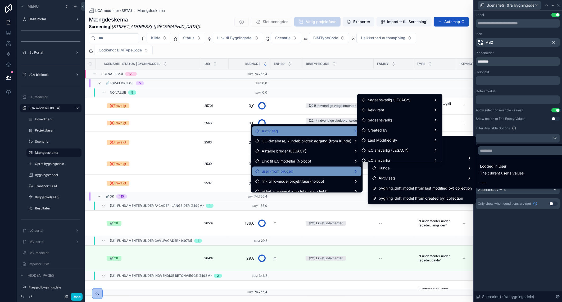
scroll to position [14, 0]
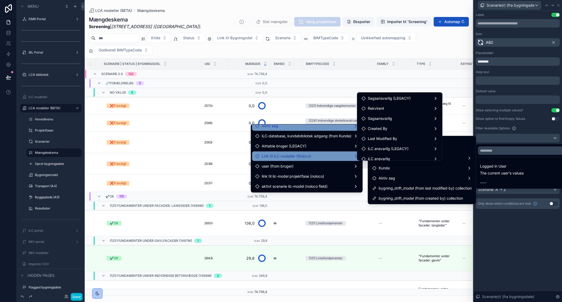
click at [316, 155] on div "Link til iLC modeller (Noloco)" at bounding box center [306, 156] width 103 height 6
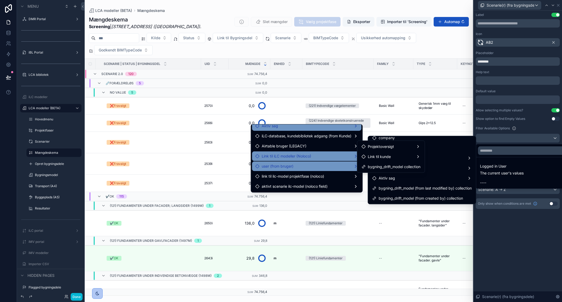
click at [317, 168] on div "user (from bruger)" at bounding box center [306, 166] width 103 height 6
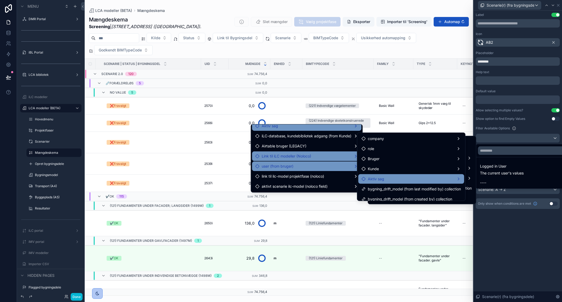
click at [441, 179] on div "Aktiv sag" at bounding box center [412, 179] width 100 height 6
click at [462, 179] on div "Aktiv sag" at bounding box center [411, 179] width 106 height 10
click at [460, 177] on div "Aktiv sag" at bounding box center [412, 179] width 100 height 6
click at [513, 241] on div at bounding box center [518, 151] width 88 height 302
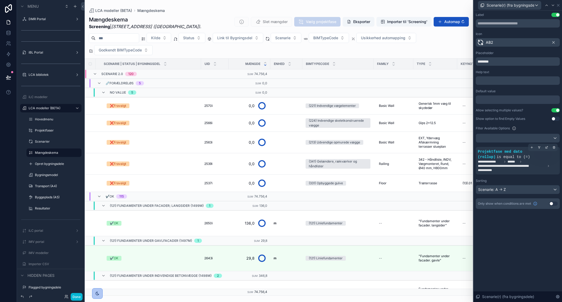
click at [522, 158] on span "is equal to (=)" at bounding box center [513, 157] width 33 height 4
click at [548, 147] on icon at bounding box center [546, 147] width 3 height 3
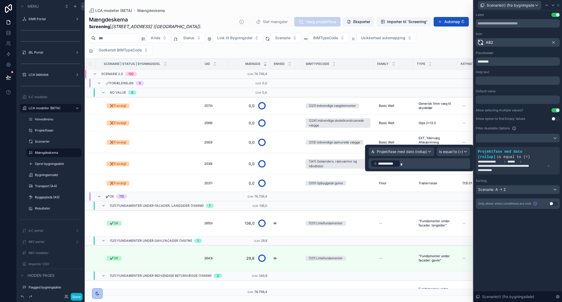
click at [432, 159] on p "**********" at bounding box center [420, 163] width 98 height 8
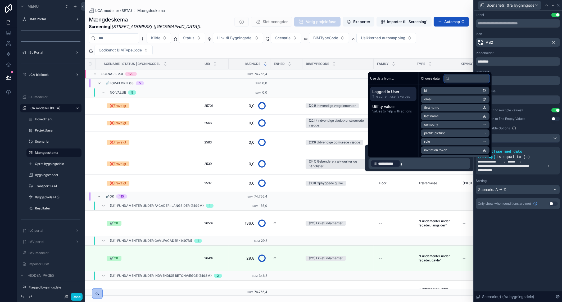
click at [462, 76] on input "text" at bounding box center [467, 78] width 46 height 8
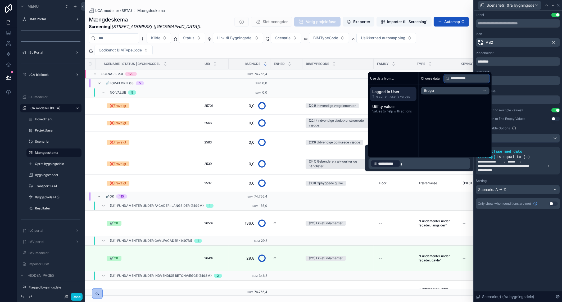
type input "**********"
click at [456, 87] on li "Bruger" at bounding box center [455, 90] width 69 height 7
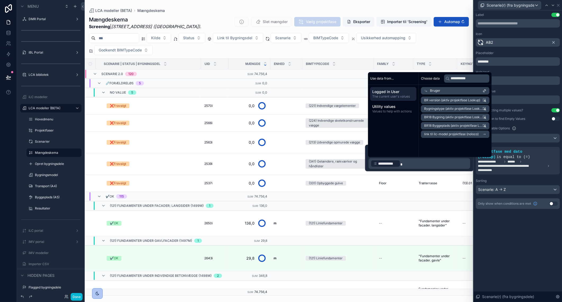
click at [461, 134] on span "link til ilc-model projektfase (noloco)" at bounding box center [451, 134] width 55 height 4
click at [467, 117] on li "Projektfase (LCI)" at bounding box center [456, 116] width 70 height 7
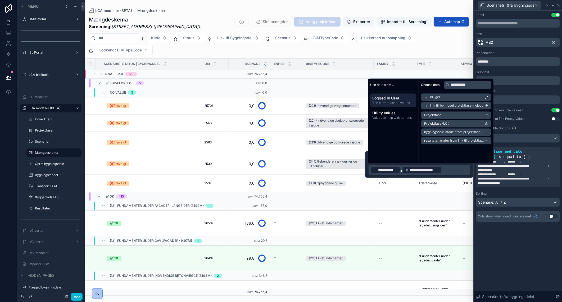
click at [453, 171] on p "**********" at bounding box center [420, 169] width 98 height 8
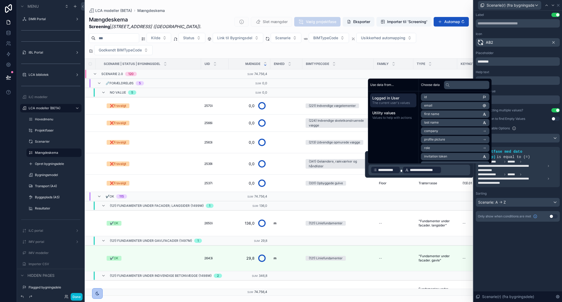
click at [453, 171] on p "**********" at bounding box center [420, 169] width 98 height 8
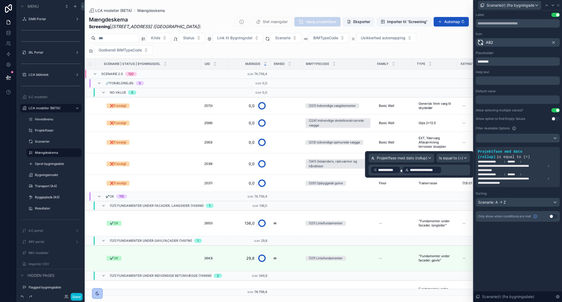
click at [430, 167] on span "**********" at bounding box center [424, 169] width 29 height 5
click at [444, 168] on div "**********" at bounding box center [497, 176] width 108 height 17
click at [450, 172] on p "**********" at bounding box center [420, 169] width 98 height 8
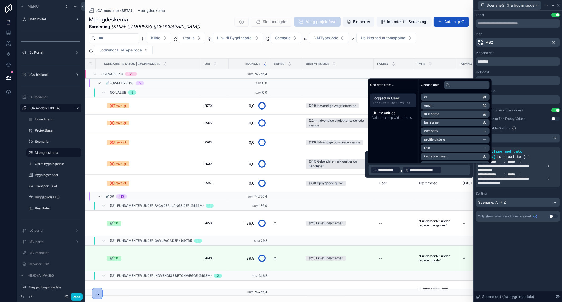
click at [452, 170] on p "**********" at bounding box center [420, 169] width 98 height 8
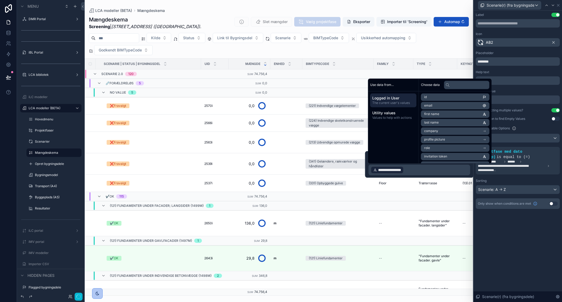
click at [501, 237] on div "**********" at bounding box center [518, 156] width 88 height 291
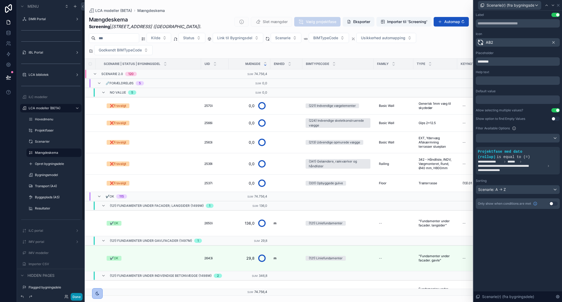
click at [80, 299] on button "Done" at bounding box center [77, 297] width 12 height 8
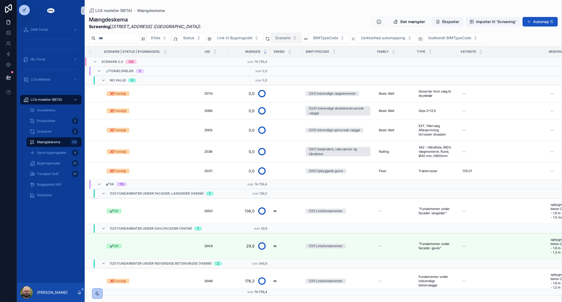
click at [297, 35] on button "Scenarie" at bounding box center [286, 38] width 31 height 10
click at [296, 16] on div "Mængdeskema Screening | Roskildevej 547 (Sheraton Hotel) . Slet mængder Eksport…" at bounding box center [323, 23] width 469 height 14
click at [302, 37] on button "Scenarie" at bounding box center [286, 38] width 31 height 10
click at [296, 34] on button "Scenarie" at bounding box center [286, 38] width 31 height 10
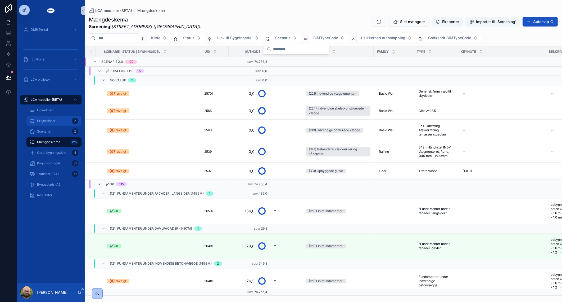
click at [54, 124] on div "Projektfaser 2" at bounding box center [54, 120] width 49 height 8
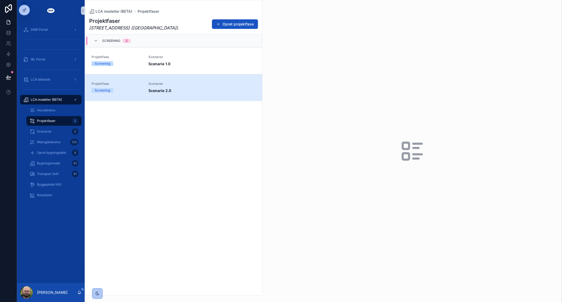
click at [161, 82] on span "Scenarier" at bounding box center [202, 84] width 107 height 4
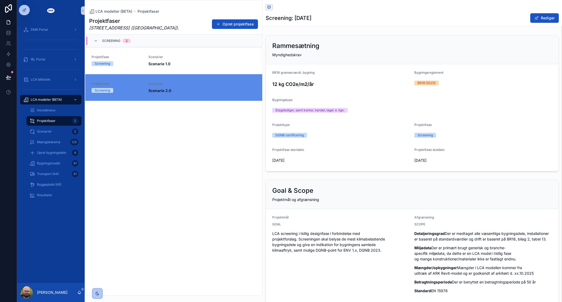
click at [176, 131] on div "Projektfaser Roskildevej 547 (Sheraton Hotel) . Opret projektfase Screening 2 P…" at bounding box center [173, 154] width 177 height 281
click at [51, 174] on span "Transport (A4)" at bounding box center [48, 174] width 22 height 4
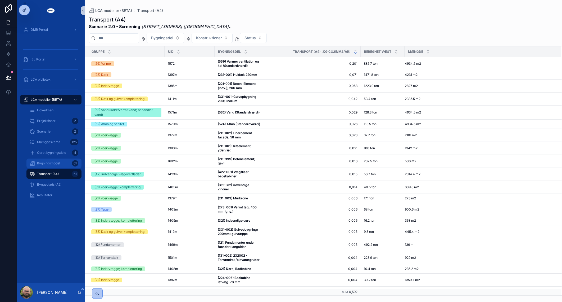
click at [52, 164] on span "Bygningsmodel" at bounding box center [48, 163] width 23 height 4
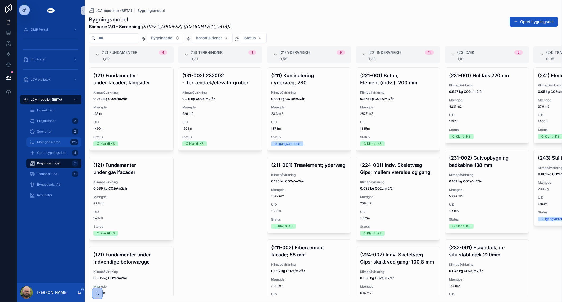
click at [45, 142] on span "Mængdeskema" at bounding box center [48, 142] width 23 height 4
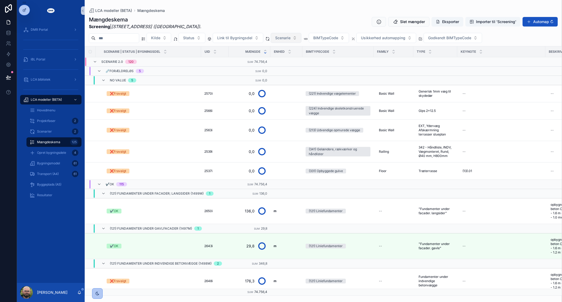
click at [291, 39] on span "Scenarie" at bounding box center [282, 37] width 15 height 5
click at [253, 37] on span "Link til Bygningsdel" at bounding box center [234, 37] width 35 height 5
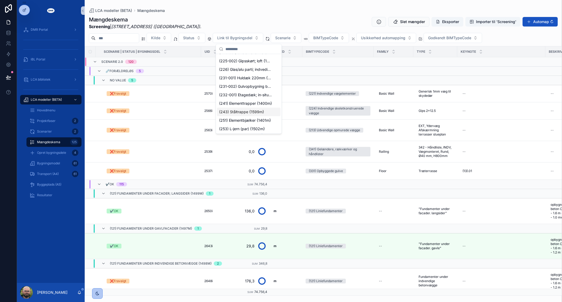
scroll to position [439, 0]
click at [253, 13] on div "Mængdeskema Screening | Roskildevej 547 (Sheraton Hotel) . Slet mængder Eksport…" at bounding box center [324, 154] width 478 height 282
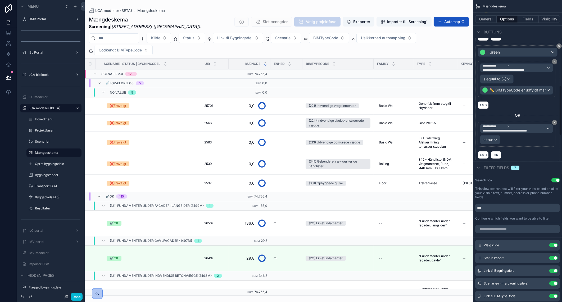
scroll to position [529, 0]
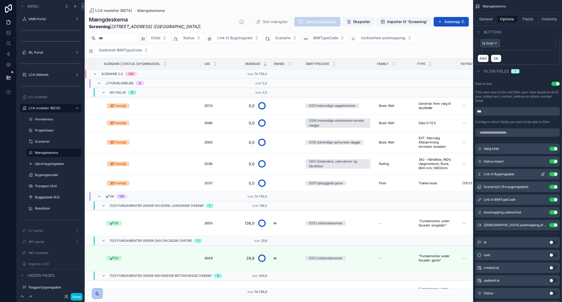
click at [543, 172] on icon "scrollable content" at bounding box center [544, 173] width 2 height 2
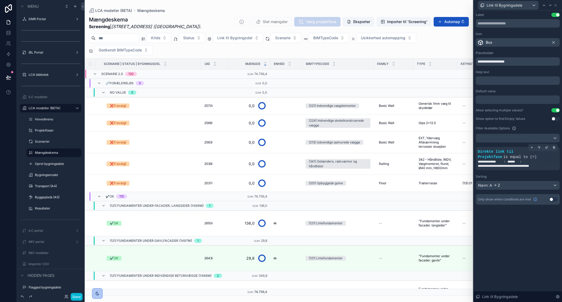
click at [521, 162] on icon at bounding box center [520, 161] width 3 height 3
drag, startPoint x: 478, startPoint y: 151, endPoint x: 506, endPoint y: 158, distance: 29.2
click at [506, 158] on div "**********" at bounding box center [518, 158] width 80 height 19
click at [518, 233] on div "**********" at bounding box center [518, 156] width 88 height 291
click at [552, 6] on icon at bounding box center [551, 5] width 4 height 4
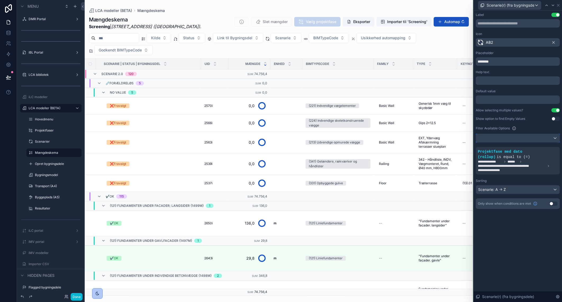
click at [507, 141] on div at bounding box center [518, 138] width 84 height 8
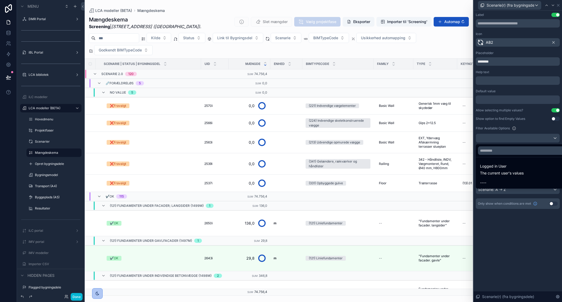
click at [508, 138] on div at bounding box center [518, 151] width 88 height 302
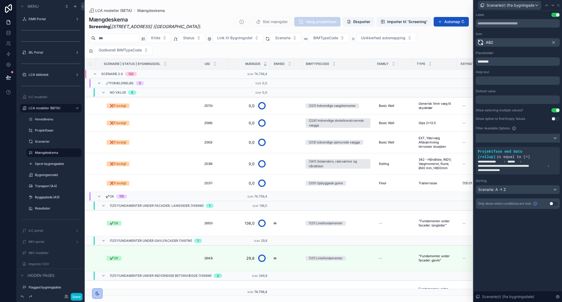
click at [508, 138] on div at bounding box center [518, 138] width 84 height 8
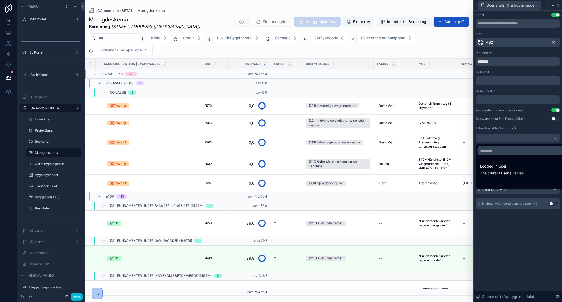
click at [501, 147] on input "text" at bounding box center [524, 150] width 92 height 8
type input "*******"
click at [508, 226] on div at bounding box center [518, 151] width 88 height 302
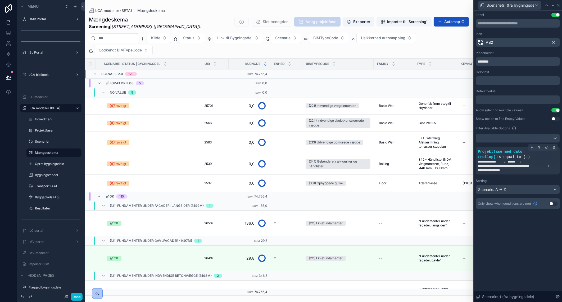
click at [495, 154] on div "**********" at bounding box center [518, 160] width 80 height 23
click at [493, 157] on span "Projektfase med dato (rollup)" at bounding box center [500, 154] width 44 height 10
click at [545, 147] on icon at bounding box center [546, 147] width 3 height 3
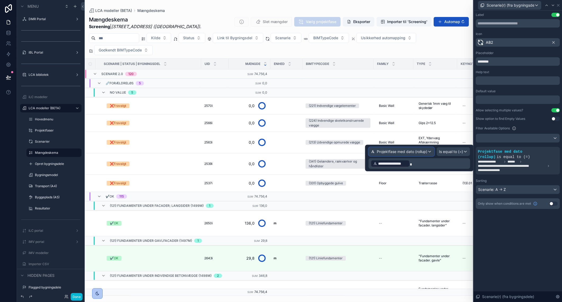
click at [414, 152] on span "Projektfase med dato (rollup)" at bounding box center [402, 151] width 51 height 5
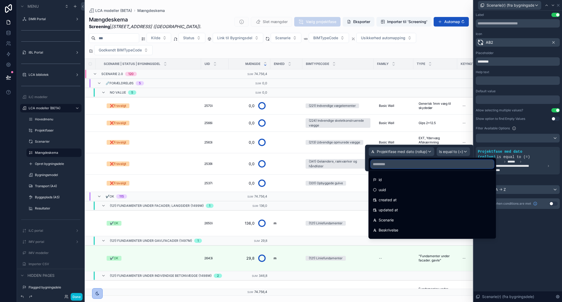
click at [409, 160] on input "text" at bounding box center [432, 164] width 123 height 8
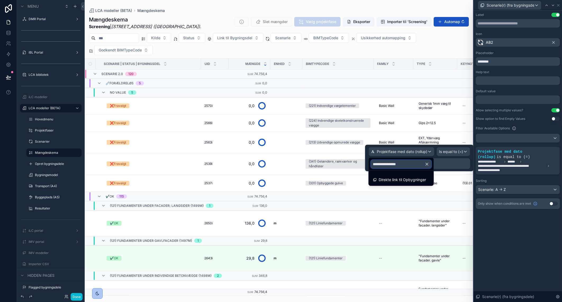
drag, startPoint x: 409, startPoint y: 161, endPoint x: 367, endPoint y: 159, distance: 41.6
click at [367, 159] on div "**********" at bounding box center [281, 151] width 562 height 302
drag, startPoint x: 402, startPoint y: 163, endPoint x: 373, endPoint y: 163, distance: 29.1
click at [373, 163] on input "**********" at bounding box center [401, 164] width 61 height 8
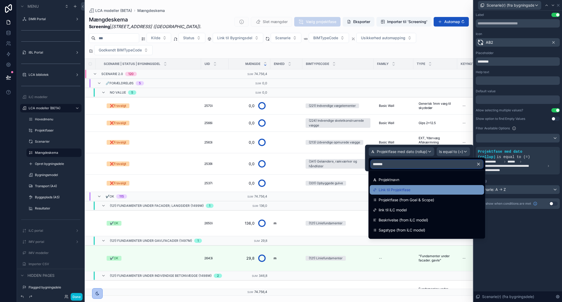
type input "*******"
click at [382, 190] on span "Link til Projektfase" at bounding box center [395, 189] width 32 height 6
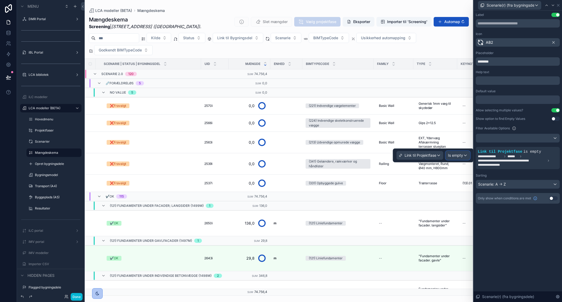
click at [457, 153] on span "Is empty" at bounding box center [455, 154] width 15 height 5
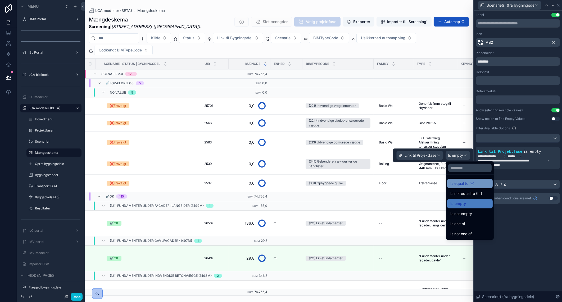
click at [467, 186] on span "Is equal to (=)" at bounding box center [463, 183] width 24 height 6
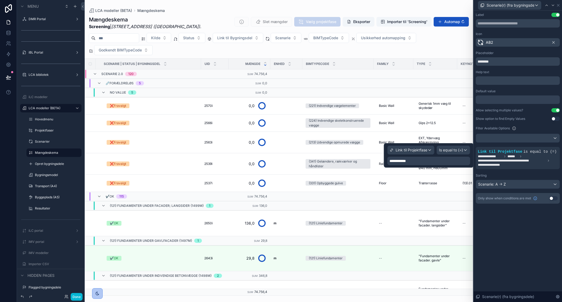
click at [425, 159] on div "**********" at bounding box center [429, 160] width 83 height 8
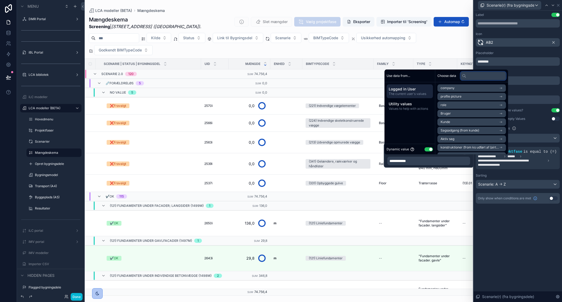
click at [480, 74] on input "text" at bounding box center [484, 75] width 46 height 8
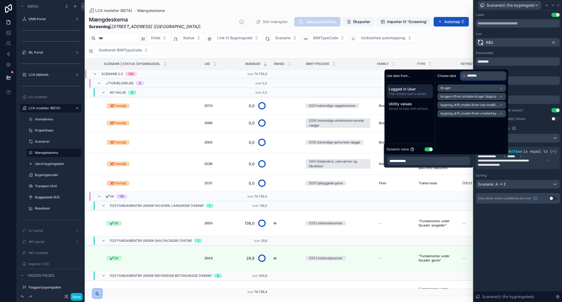
type input "*******"
click at [477, 86] on li "Bruger" at bounding box center [472, 87] width 69 height 7
click at [467, 105] on span "link til ilc-model projektfase (noloco)" at bounding box center [468, 106] width 55 height 4
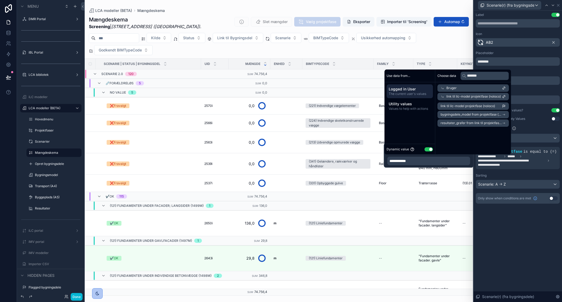
click at [462, 106] on span "link til ilc-model projektfase (noloco)" at bounding box center [468, 106] width 55 height 4
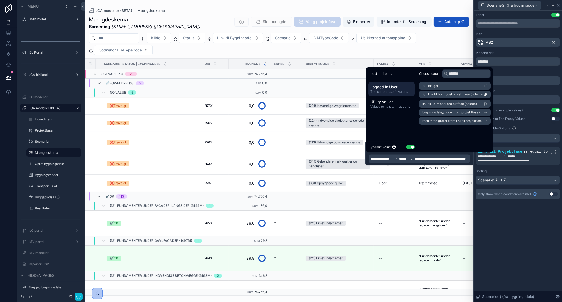
click at [514, 273] on div "**********" at bounding box center [518, 156] width 88 height 291
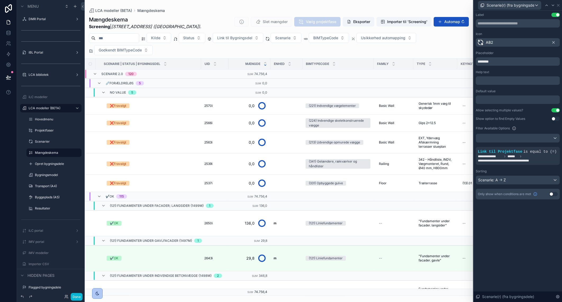
click at [293, 38] on div "scrollable content" at bounding box center [279, 151] width 389 height 302
click at [291, 38] on span "Scenarie" at bounding box center [282, 37] width 15 height 5
click at [263, 39] on button "Link til Bygningsdel" at bounding box center [238, 38] width 51 height 10
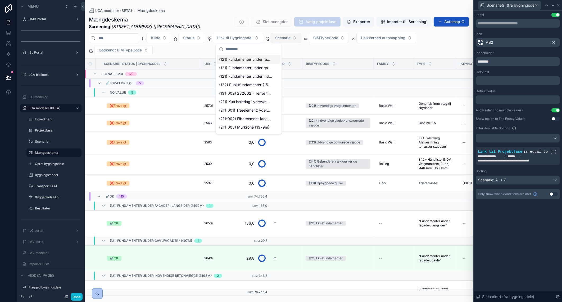
click at [286, 35] on button "Scenarie" at bounding box center [286, 38] width 31 height 10
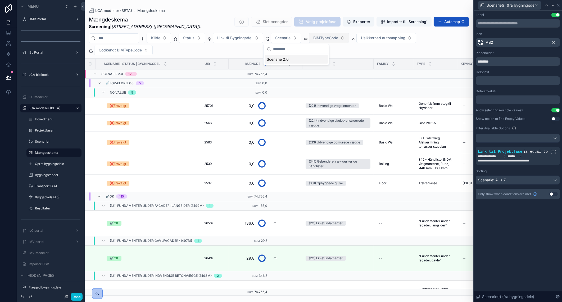
click at [338, 38] on span "BIMTypeCode" at bounding box center [325, 37] width 25 height 5
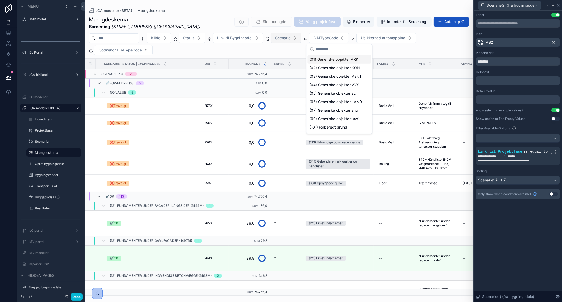
click at [299, 34] on button "Scenarie" at bounding box center [286, 38] width 31 height 10
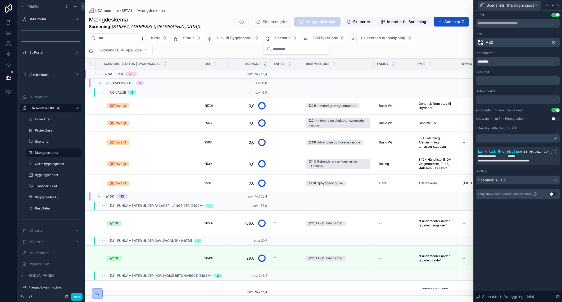
click at [206, 20] on div "Mængdeskema Screening | Roskildevej 547 (Sheraton Hotel) . Slet mængder Vælg pr…" at bounding box center [279, 23] width 380 height 14
click at [74, 297] on button "Done" at bounding box center [77, 297] width 12 height 8
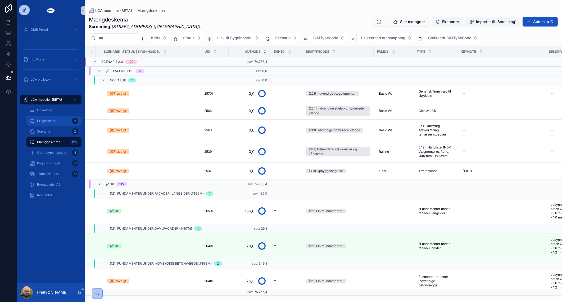
click at [50, 123] on div "Projektfaser 2" at bounding box center [54, 120] width 49 height 8
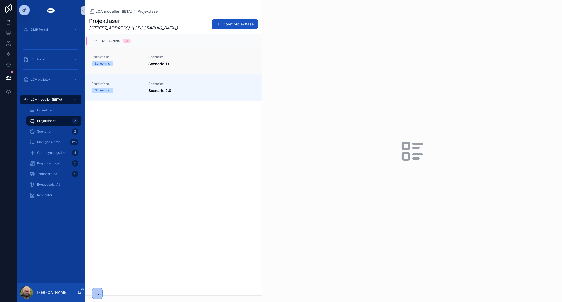
click at [192, 61] on span "Scenarie 1.0" at bounding box center [202, 63] width 107 height 5
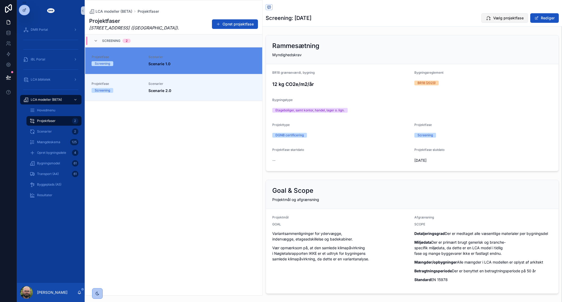
click at [494, 20] on span "Vælg projektfase" at bounding box center [508, 17] width 30 height 5
click at [61, 131] on div "Scenarier 2" at bounding box center [54, 131] width 49 height 8
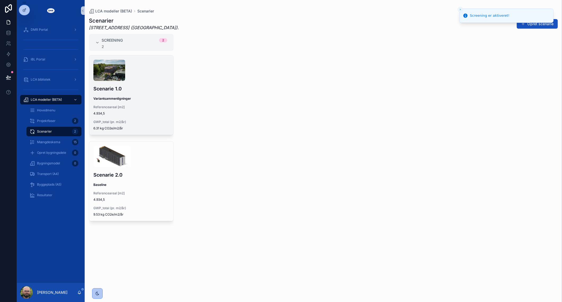
click at [155, 97] on span "Variantsammenligninger" at bounding box center [131, 98] width 76 height 4
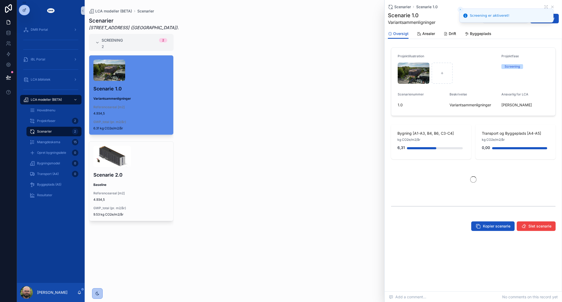
click at [461, 8] on icon "Close toast" at bounding box center [460, 9] width 3 height 3
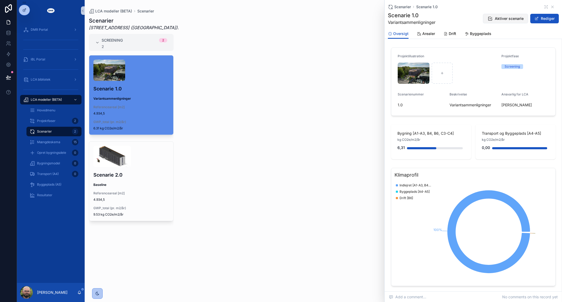
click at [504, 17] on span "Aktiver scenarie" at bounding box center [509, 18] width 29 height 5
click at [60, 142] on span "Mængdeskema" at bounding box center [48, 142] width 23 height 4
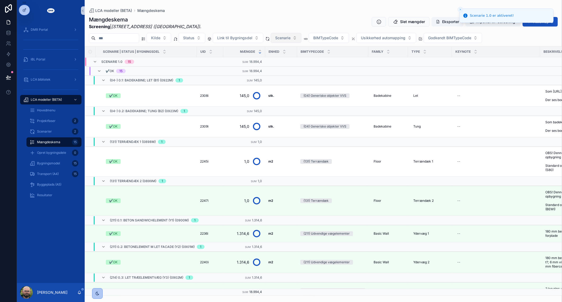
click at [291, 37] on span "Scenarie" at bounding box center [282, 37] width 15 height 5
click at [59, 120] on div "Projektfaser 2" at bounding box center [54, 120] width 49 height 8
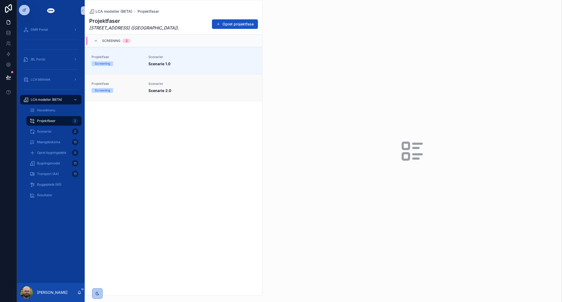
click at [146, 94] on link "Projektfase Screening Scenarier Scenarie 2.0" at bounding box center [173, 87] width 177 height 27
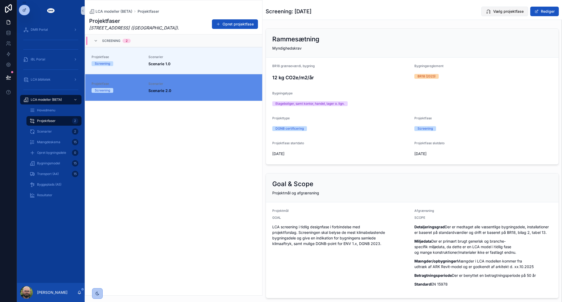
click at [502, 13] on span "Vælg projektfase" at bounding box center [508, 11] width 30 height 5
click at [49, 132] on span "Scenarier" at bounding box center [44, 131] width 15 height 4
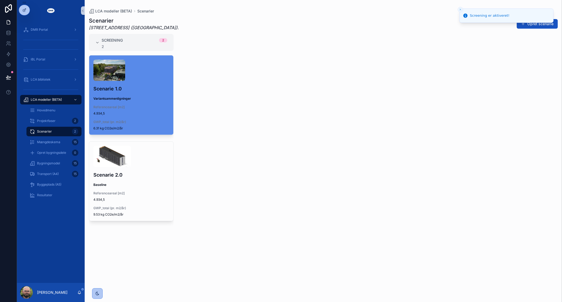
click at [146, 160] on div "scrollable content" at bounding box center [131, 156] width 76 height 21
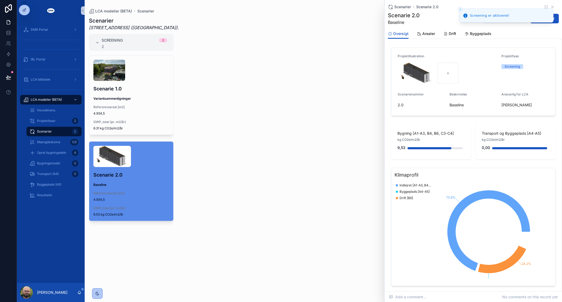
click at [459, 7] on button "Close toast" at bounding box center [460, 9] width 5 height 5
click at [507, 19] on span "Aktiver scenarie" at bounding box center [509, 18] width 29 height 5
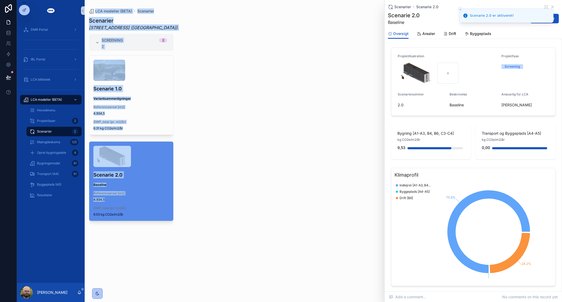
drag, startPoint x: 274, startPoint y: 197, endPoint x: 259, endPoint y: 115, distance: 83.4
click at [259, 115] on div "Screening 2 2 Scenarie 1.0 Variantsammenligninger Referenceareal [m2] 4.934,5 G…" at bounding box center [324, 164] width 478 height 261
click at [258, 115] on div "Screening 2 2 Scenarie 1.0 Variantsammenligninger Referenceareal [m2] 4.934,5 G…" at bounding box center [324, 164] width 478 height 261
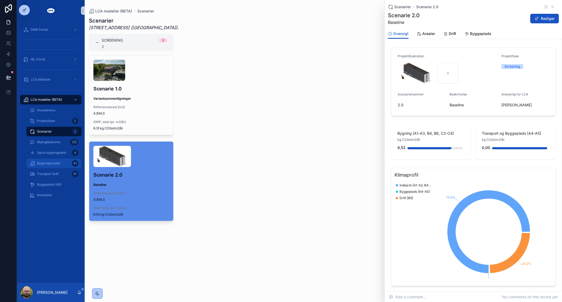
click at [44, 161] on span "Bygningsmodel" at bounding box center [48, 163] width 23 height 4
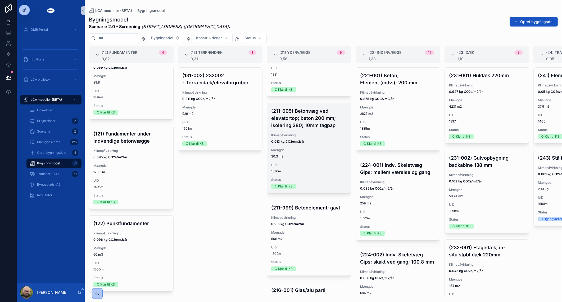
scroll to position [430, 0]
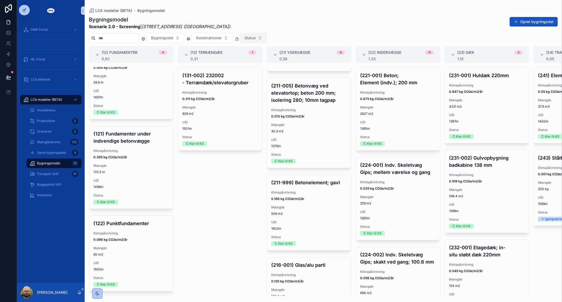
click at [256, 37] on span "Status" at bounding box center [250, 37] width 11 height 5
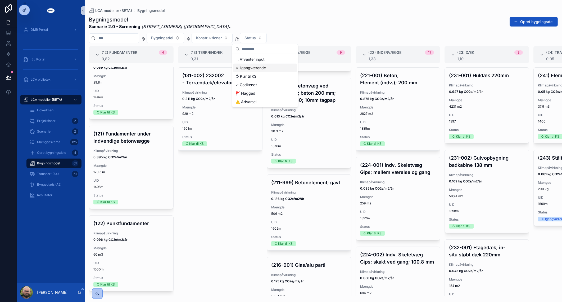
click at [255, 70] on div "⛭ Igangværende" at bounding box center [265, 68] width 64 height 8
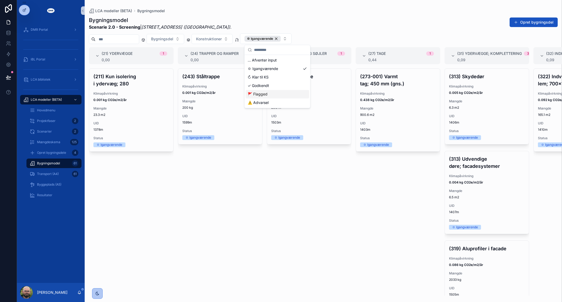
click at [221, 228] on div "(243) Ståltrappe Klimapåvirkning 0.001 kg CO2e/m2/år Mængde 200 kg UID 1599m St…" at bounding box center [220, 181] width 85 height 227
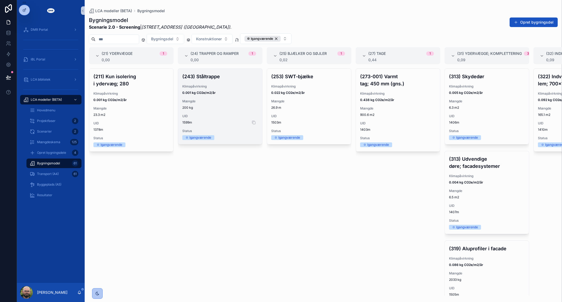
click at [230, 122] on span "1599m" at bounding box center [220, 122] width 76 height 4
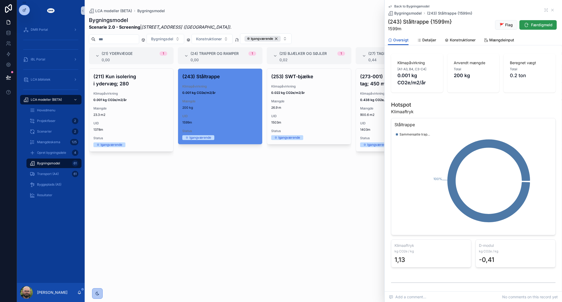
click at [532, 28] on button "Færdigmeld" at bounding box center [538, 25] width 37 height 10
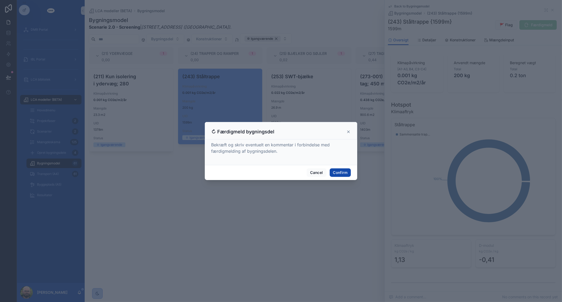
click at [339, 171] on button "Confirm" at bounding box center [340, 172] width 21 height 8
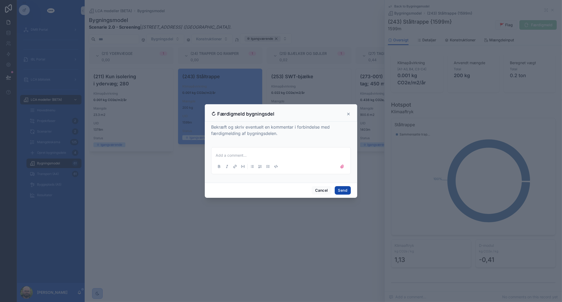
click at [343, 191] on button "Send" at bounding box center [343, 190] width 16 height 8
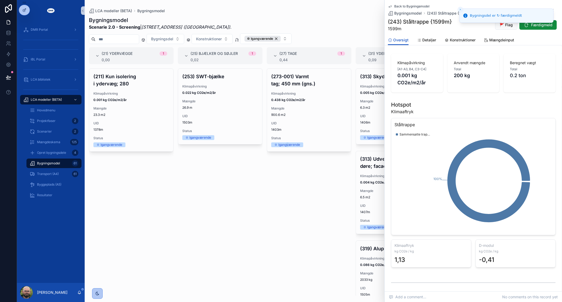
click at [288, 216] on div "(273-001) Varmt tag; 450 mm (gns.) Klimapåvirkning 0.438 kg CO2e/m2/år Mængde 9…" at bounding box center [309, 181] width 85 height 227
drag, startPoint x: 288, startPoint y: 216, endPoint x: 252, endPoint y: 197, distance: 40.4
click at [252, 197] on div "(253) SWT-bjælke Klimapåvirkning 0.022 kg CO2e/m2/år Mængde 26.9 m UID 1503m St…" at bounding box center [220, 181] width 85 height 227
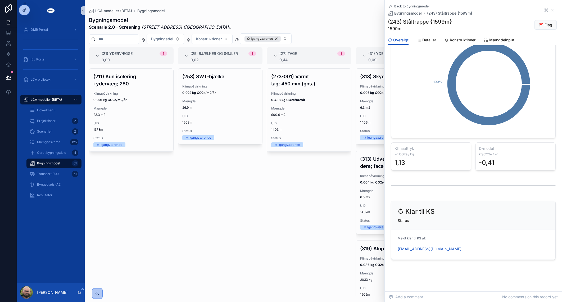
scroll to position [101, 0]
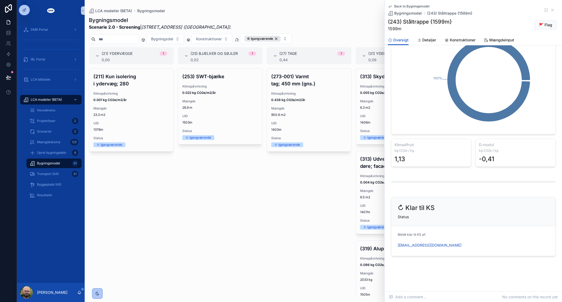
click at [221, 233] on div "(253) SWT-bjælke Klimapåvirkning 0.022 kg CO2e/m2/år Mængde 26.9 m UID 1503m St…" at bounding box center [220, 181] width 85 height 227
click at [249, 223] on div "(253) SWT-bjælke Klimapåvirkning 0.022 kg CO2e/m2/år Mængde 26.9 m UID 1503m St…" at bounding box center [220, 181] width 85 height 227
click at [401, 8] on span "Back to Bygningsmodel" at bounding box center [411, 6] width 35 height 4
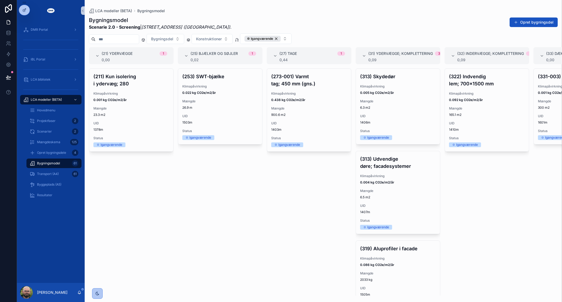
click at [261, 243] on div "(253) SWT-bjælke Klimapåvirkning 0.022 kg CO2e/m2/år Mængde 26.9 m UID 1503m St…" at bounding box center [220, 181] width 85 height 227
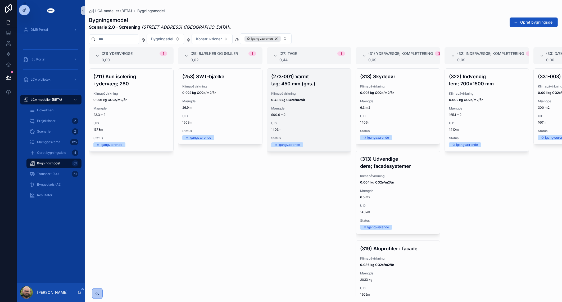
click at [318, 117] on div "(273-001) Varmt tag; 450 mm (gns.) Klimapåvirkning 0.438 kg CO2e/m2/år Mængde 9…" at bounding box center [309, 110] width 84 height 83
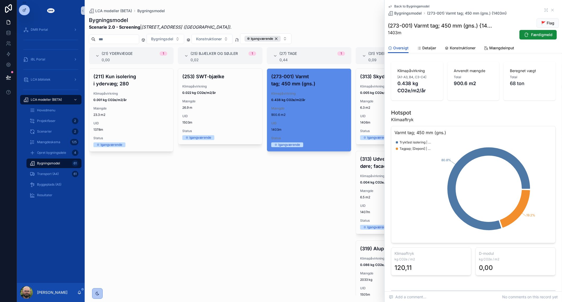
click at [189, 176] on div "(253) SWT-bjælke Klimapåvirkning 0.022 kg CO2e/m2/år Mængde 26.9 m UID 1503m St…" at bounding box center [220, 181] width 85 height 227
click at [524, 36] on icon "scrollable content" at bounding box center [526, 34] width 5 height 5
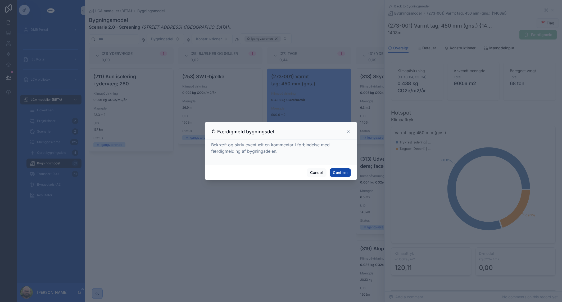
click at [341, 176] on button "Confirm" at bounding box center [340, 172] width 21 height 8
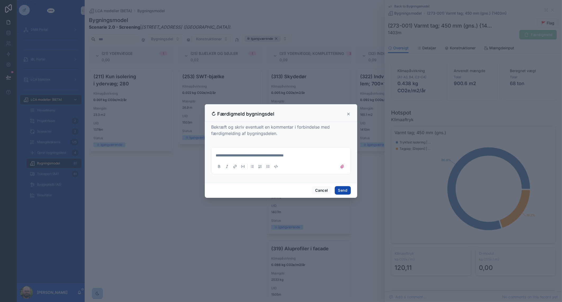
click at [341, 187] on button "Send" at bounding box center [343, 190] width 16 height 8
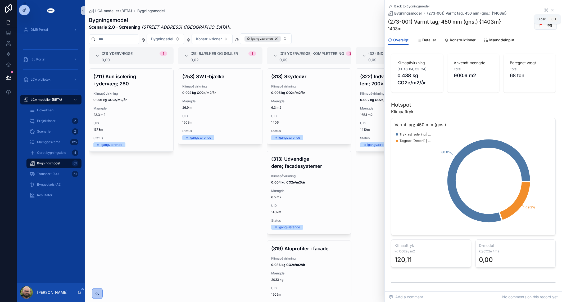
click at [552, 9] on icon "scrollable content" at bounding box center [553, 10] width 2 height 2
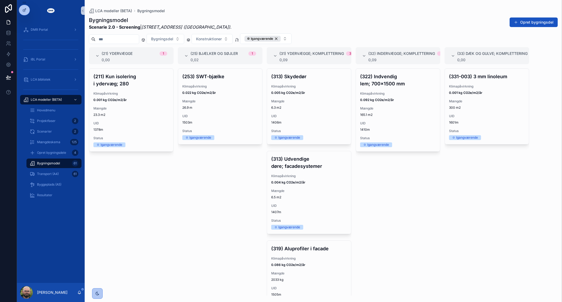
click at [248, 254] on div "(253) SWT-bjælke Klimapåvirkning 0.022 kg CO2e/m2/år Mængde 26.9 m UID 1503m St…" at bounding box center [220, 181] width 85 height 227
click at [59, 139] on div "Mængdeskema 125" at bounding box center [54, 142] width 49 height 8
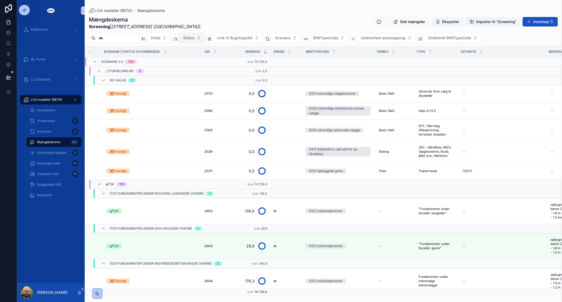
click at [205, 35] on button "Status" at bounding box center [192, 38] width 27 height 10
click at [206, 65] on div "⛓️‍💥Forældreløs" at bounding box center [204, 68] width 64 height 8
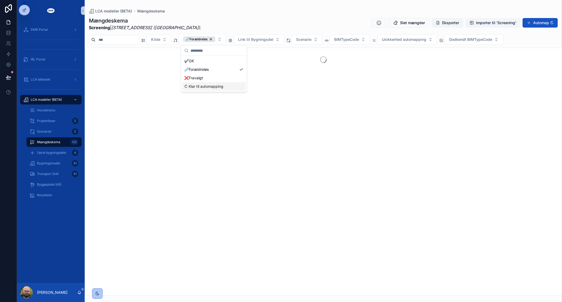
click at [213, 87] on div "↻ Klar til automapping" at bounding box center [214, 86] width 64 height 8
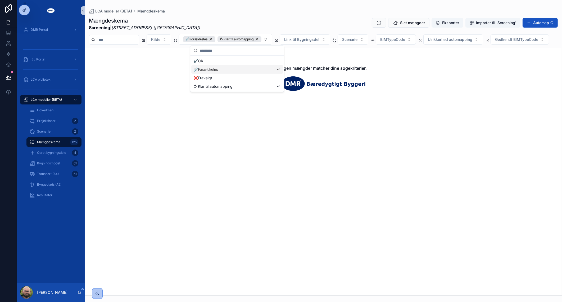
click at [277, 70] on div "⛓️‍💥Forældreløs" at bounding box center [237, 69] width 92 height 8
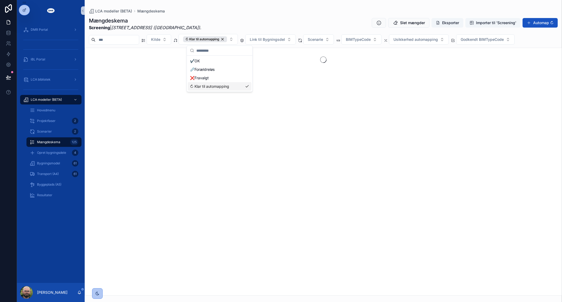
click at [232, 86] on div "↻ Klar til automapping" at bounding box center [220, 86] width 64 height 8
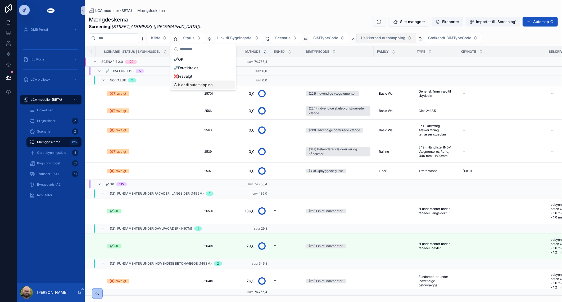
click at [379, 39] on span "Usikkerhed automapping" at bounding box center [383, 37] width 44 height 5
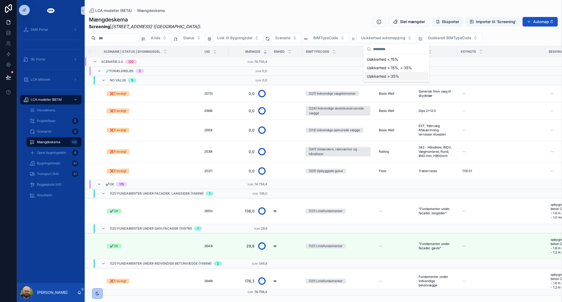
click at [378, 77] on div "Usikkerhed > 35%" at bounding box center [397, 76] width 64 height 8
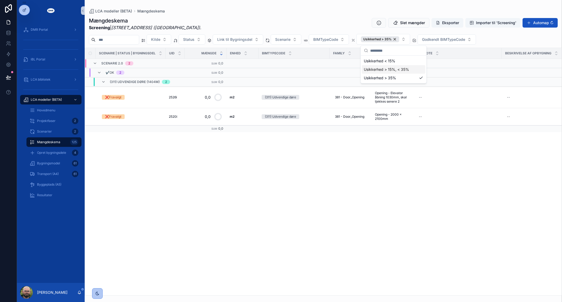
click at [389, 71] on div "Usikkerhed > 15%, < 35%" at bounding box center [394, 69] width 64 height 8
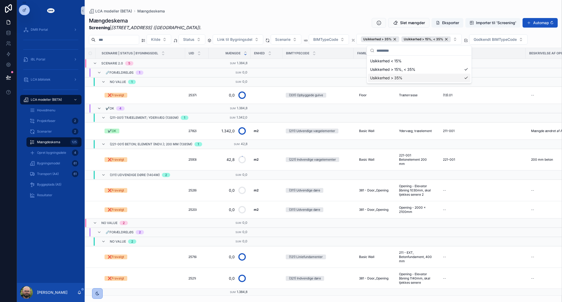
click at [222, 14] on div "Mængdeskema Screening | Roskildevej 547 (Sheraton Hotel) . Slet mængder Eksport…" at bounding box center [324, 154] width 478 height 281
click at [195, 41] on span "Status" at bounding box center [188, 39] width 11 height 5
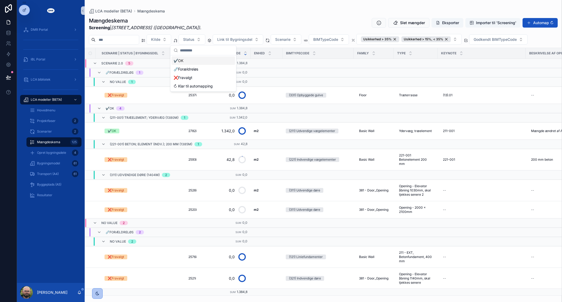
click at [196, 59] on div "✔️OK" at bounding box center [204, 60] width 64 height 8
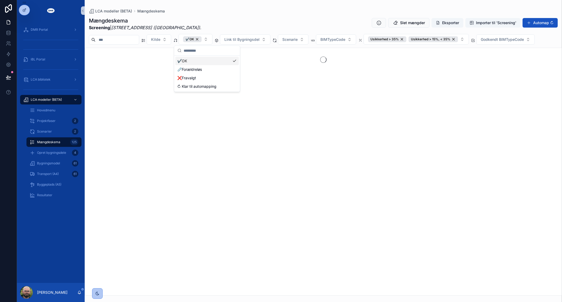
click at [218, 19] on div "Mængdeskema Screening | Roskildevej 547 (Sheraton Hotel) . Slet mængder Eksport…" at bounding box center [323, 24] width 469 height 14
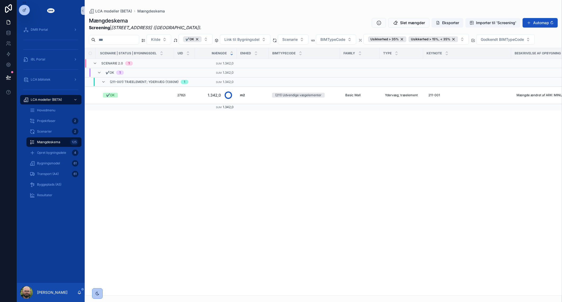
click at [357, 182] on div "Scenarie | Status | Bygningsdel UID Mængde Enhed BIMTypeCode Family Type Keynot…" at bounding box center [323, 171] width 477 height 247
click at [128, 94] on div "✔️OK" at bounding box center [137, 95] width 68 height 5
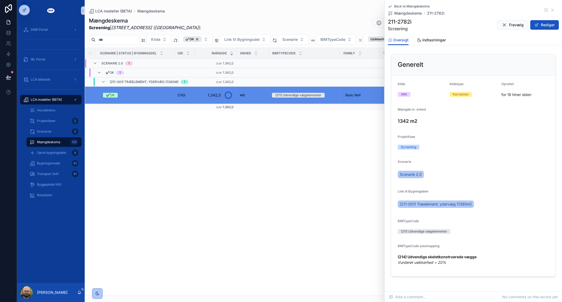
scroll to position [33, 0]
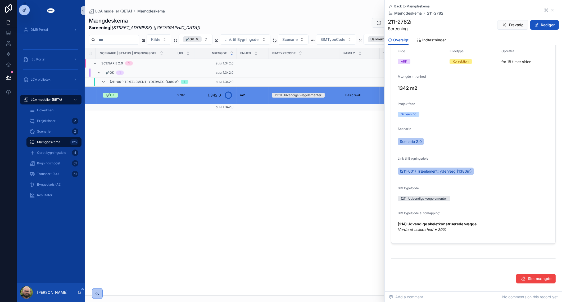
click at [349, 187] on div "Scenarie | Status | Bygningsdel UID Mængde Enhed BIMTypeCode Family Type Keynot…" at bounding box center [323, 171] width 477 height 247
click at [551, 12] on icon "scrollable content" at bounding box center [553, 10] width 4 height 4
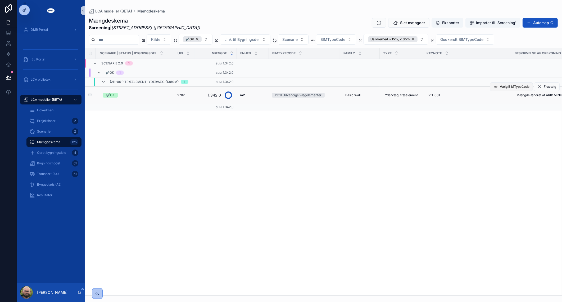
click at [510, 83] on button "Vælg BIMTypeCode" at bounding box center [511, 86] width 43 height 8
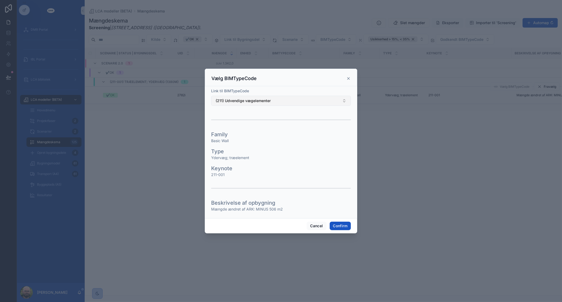
click at [274, 98] on button "(211) Udvendige vægelementer" at bounding box center [281, 101] width 140 height 10
type input "***"
click at [260, 123] on span "(211) Udvendige vægelementer" at bounding box center [242, 121] width 55 height 5
click at [259, 101] on button "Vælg BIMTypeCode" at bounding box center [281, 101] width 140 height 10
type input "***"
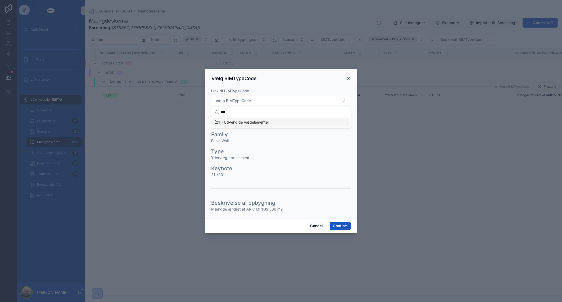
click at [252, 120] on span "(211) Udvendige vægelementer" at bounding box center [242, 121] width 55 height 5
click at [285, 151] on div "Type Ydervæg; træelement" at bounding box center [281, 153] width 140 height 13
click at [336, 222] on button "Confirm" at bounding box center [340, 225] width 21 height 8
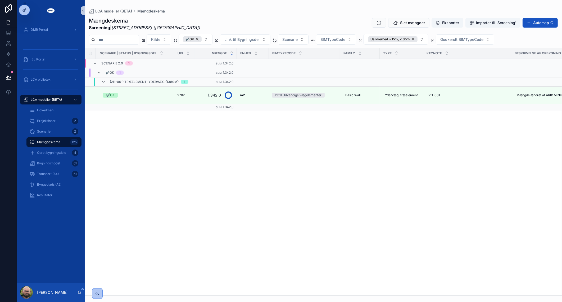
click at [455, 198] on div "Scenarie | Status | Bygningsdel UID Mængde Enhed BIMTypeCode Family Type Keynot…" at bounding box center [323, 171] width 477 height 247
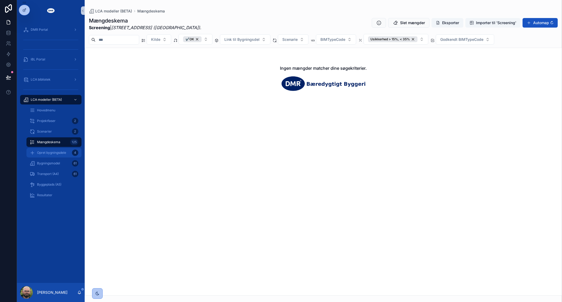
click at [47, 156] on link "Opret bygningsdele 4" at bounding box center [53, 153] width 55 height 10
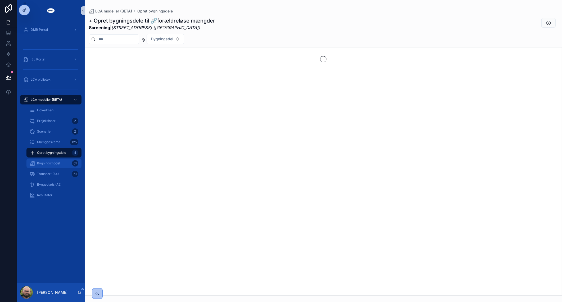
click at [47, 161] on span "Bygningsmodel" at bounding box center [48, 163] width 23 height 4
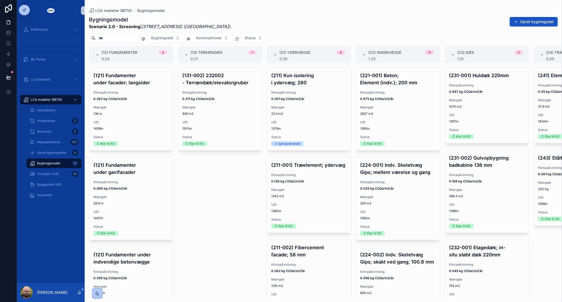
click at [231, 199] on div "(131-002) 232002 - Terrændæk/elevatorgruber Klimapåvirkning 0.311 kg CO2e/m2/år…" at bounding box center [220, 181] width 85 height 228
click at [219, 208] on div "(131-002) 232002 - Terrændæk/elevatorgruber Klimapåvirkning 0.311 kg CO2e/m2/år…" at bounding box center [220, 181] width 85 height 228
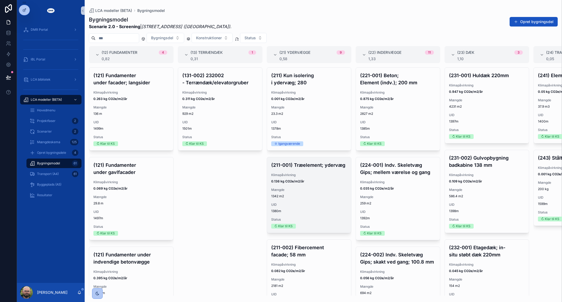
click at [316, 198] on span "1342 m2" at bounding box center [309, 196] width 76 height 4
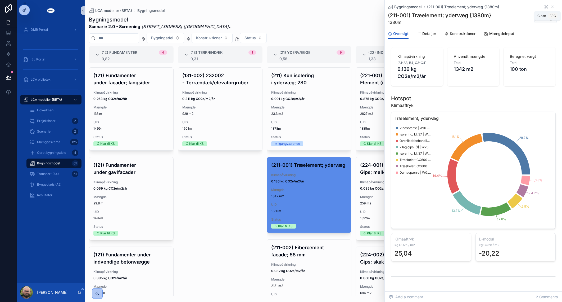
drag, startPoint x: 548, startPoint y: 7, endPoint x: 542, endPoint y: 20, distance: 14.7
click at [552, 7] on icon "scrollable content" at bounding box center [553, 7] width 2 height 2
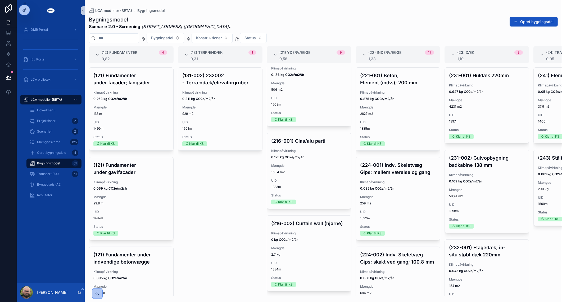
scroll to position [572, 0]
click at [217, 38] on span "Konstruktioner" at bounding box center [209, 37] width 26 height 5
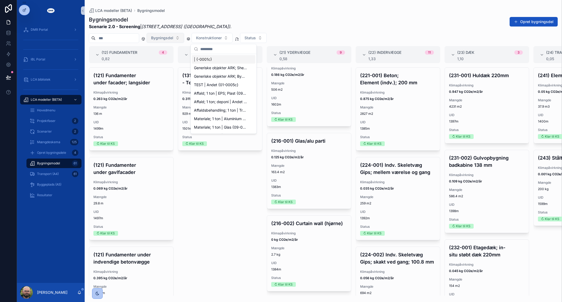
click at [170, 38] on span "Bygningsdel" at bounding box center [162, 37] width 22 height 5
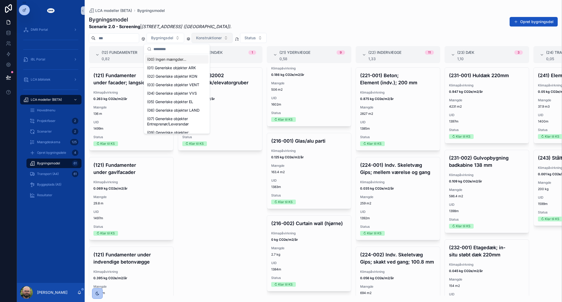
click at [222, 36] on span "Konstruktioner" at bounding box center [209, 37] width 26 height 5
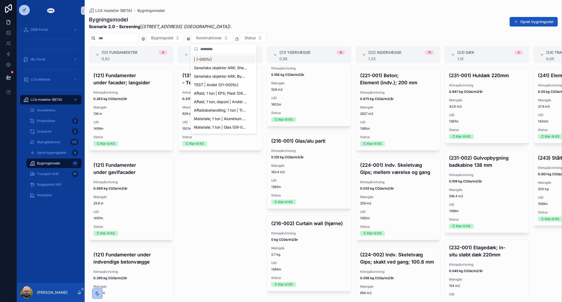
click at [223, 59] on div "| {-0001c}" at bounding box center [224, 59] width 64 height 8
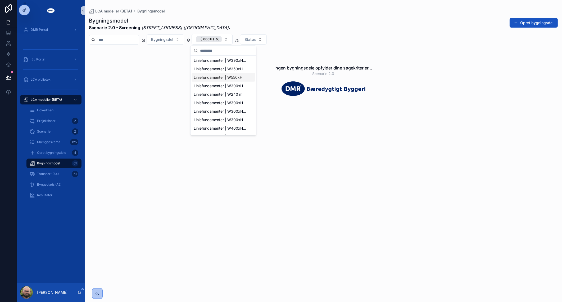
scroll to position [367, 0]
click at [219, 92] on span "Liniefundamenter | W400xH500 mm | Beton {121-0049c}" at bounding box center [220, 91] width 53 height 5
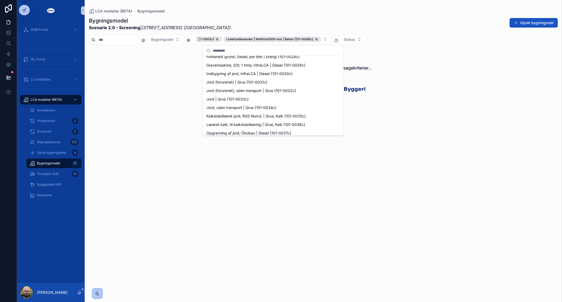
scroll to position [161, 0]
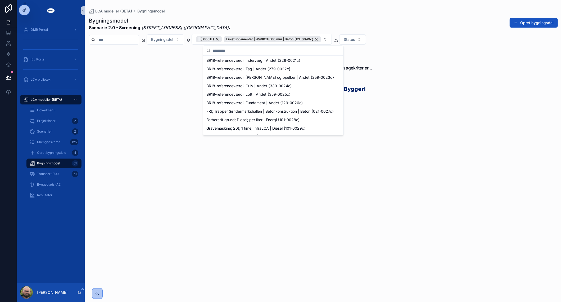
click at [267, 16] on div "Bygningsmodel Scenarie 2.0 - Screening | Roskildevej 547 (Sheraton Hotel) . Opr…" at bounding box center [324, 154] width 478 height 281
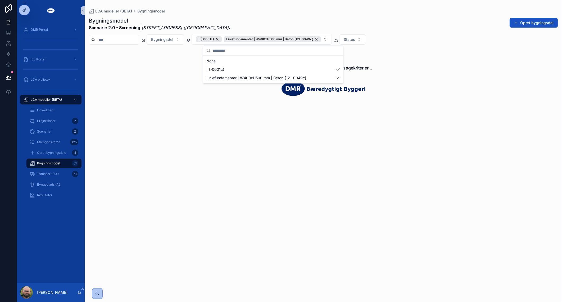
scroll to position [0, 0]
click at [321, 39] on div "Liniefundamenter | W400xH500 mm | Beton {121-0049c}" at bounding box center [272, 39] width 97 height 6
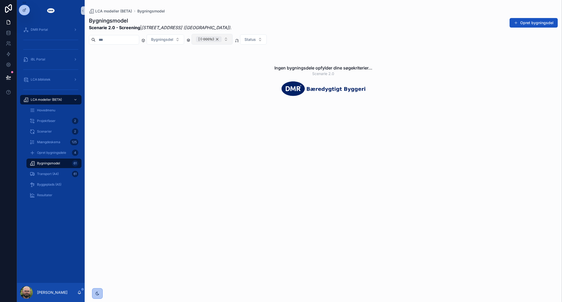
click at [222, 38] on div "| {-0001c}" at bounding box center [209, 39] width 26 height 6
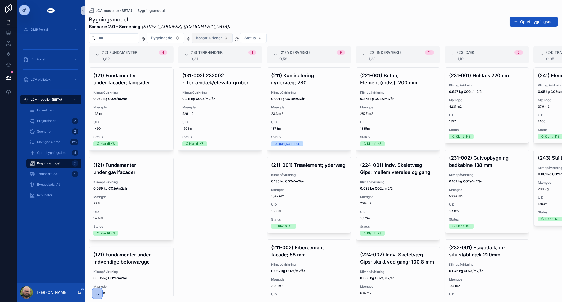
click at [243, 15] on div "Bygningsmodel Scenarie 2.0 - Screening | Roskildevej 547 (Sheraton Hotel) . Opr…" at bounding box center [324, 154] width 478 height 282
click at [182, 32] on div "Bygningsmodel Scenarie 2.0 - Screening | Roskildevej 547 (Sheraton Hotel) . Opr…" at bounding box center [324, 154] width 478 height 282
click at [267, 38] on button "Status" at bounding box center [253, 38] width 27 height 10
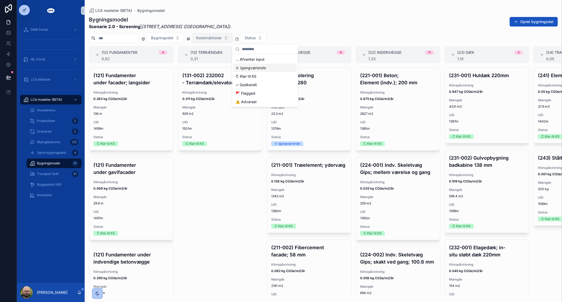
click at [262, 67] on div "⛭ Igangværende" at bounding box center [265, 68] width 64 height 8
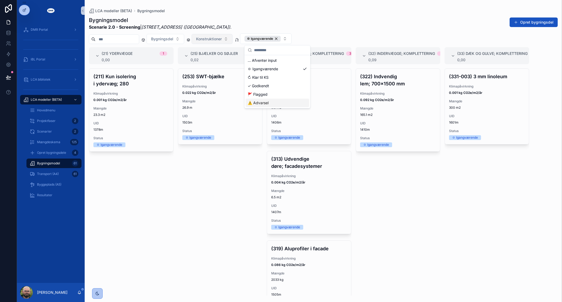
click at [250, 204] on div "(253) SWT-bjælke Klimapåvirkning 0.022 kg CO2e/m2/år Mængde 26.9 m UID 1503m St…" at bounding box center [220, 181] width 85 height 227
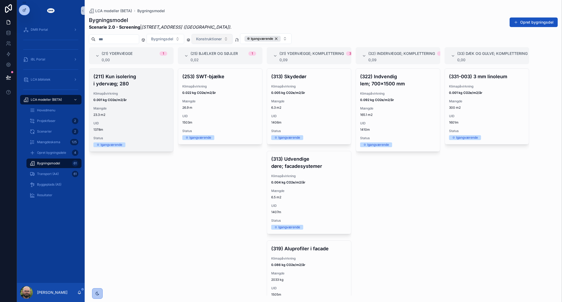
click at [119, 118] on div "(211) Kun isolering i ydervæg; 280 Klimapåvirkning 0.001 kg CO2e/m2/år Mængde 2…" at bounding box center [131, 110] width 84 height 83
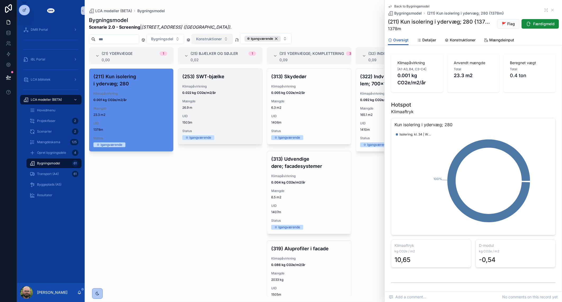
click at [238, 112] on div "(253) SWT-bjælke Klimapåvirkning 0.022 kg CO2e/m2/år Mængde 26.9 m UID 1503m St…" at bounding box center [220, 106] width 84 height 75
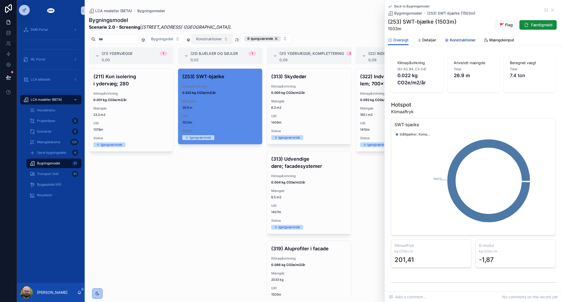
click at [467, 41] on span "Konstruktioner" at bounding box center [463, 39] width 26 height 5
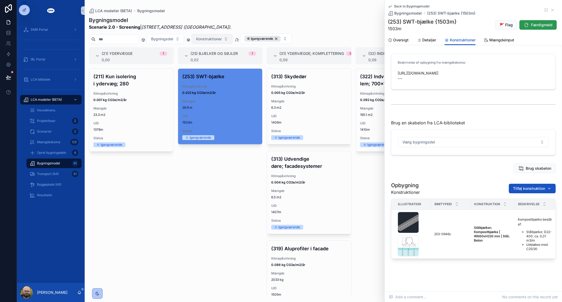
click at [532, 26] on span "Færdigmeld" at bounding box center [541, 24] width 21 height 5
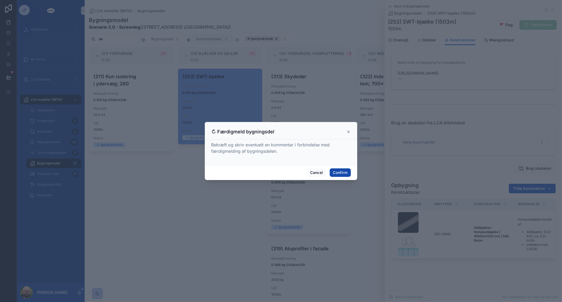
click at [336, 174] on button "Confirm" at bounding box center [340, 172] width 21 height 8
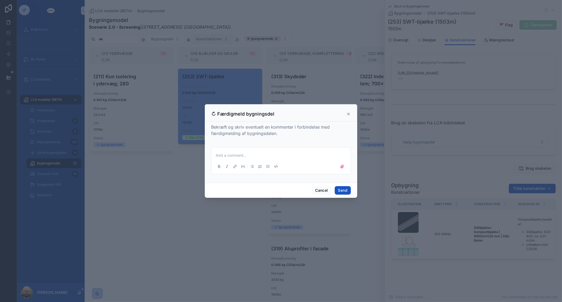
click at [283, 158] on p at bounding box center [282, 154] width 133 height 5
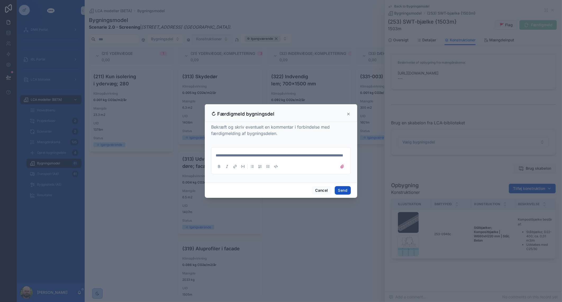
click at [261, 157] on span "**********" at bounding box center [280, 155] width 128 height 4
click at [345, 194] on button "Send" at bounding box center [343, 190] width 16 height 8
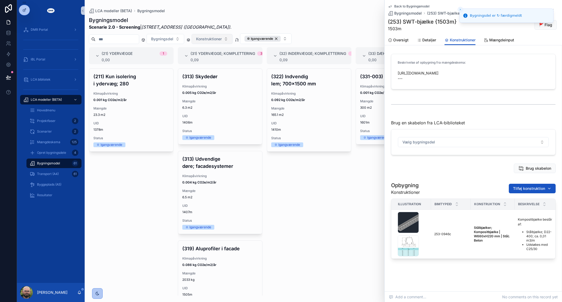
click at [345, 238] on div "(322) Indvendig lem; 700x1500 mm Klimapåvirkning 0.092 kg CO2e/m2/år Mængde 165…" at bounding box center [309, 181] width 85 height 227
click at [322, 200] on div "(322) Indvendig lem; 700x1500 mm Klimapåvirkning 0.092 kg CO2e/m2/år Mængde 165…" at bounding box center [309, 181] width 85 height 227
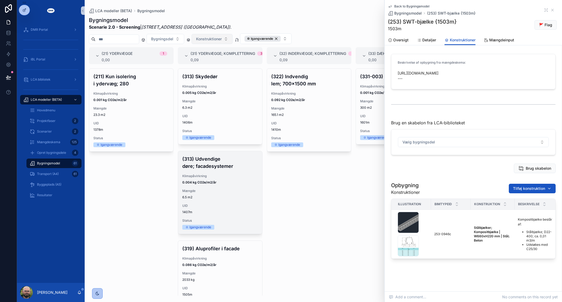
scroll to position [25, 0]
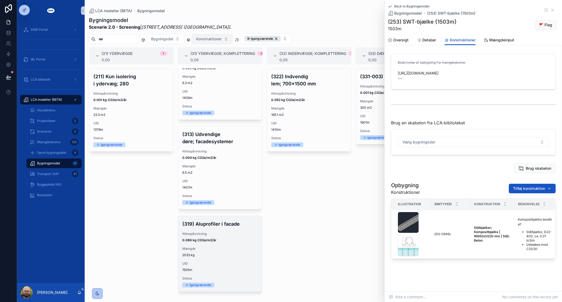
click at [210, 252] on div "Mængde 2033 kg" at bounding box center [220, 251] width 76 height 11
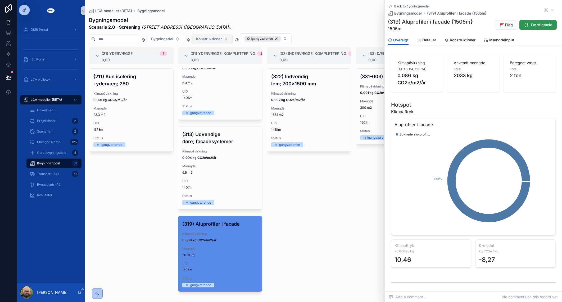
click at [524, 26] on icon "scrollable content" at bounding box center [526, 24] width 5 height 5
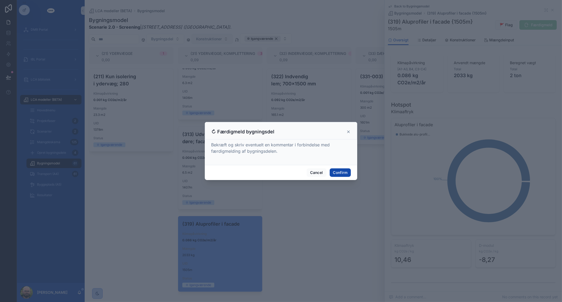
click at [347, 172] on button "Confirm" at bounding box center [340, 172] width 21 height 8
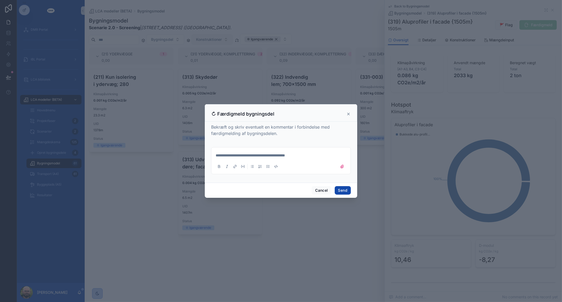
click at [344, 190] on button "Send" at bounding box center [343, 190] width 16 height 8
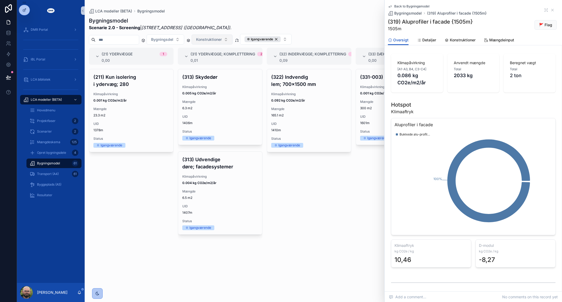
click at [343, 227] on div "(322) Indvendig lem; 700x1500 mm Klimapåvirkning 0.092 kg CO2e/m2/år Mængde 165…" at bounding box center [309, 182] width 85 height 226
click at [341, 218] on div "(322) Indvendig lem; 700x1500 mm Klimapåvirkning 0.092 kg CO2e/m2/år Mængde 165…" at bounding box center [309, 182] width 85 height 226
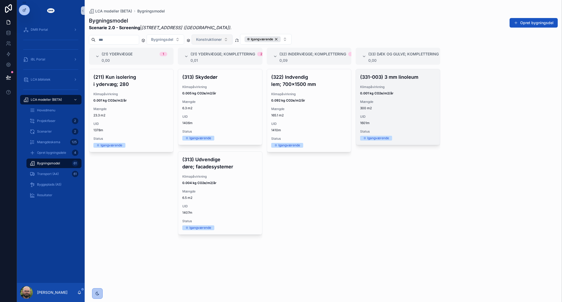
click at [384, 85] on span "Klimapåvirkning" at bounding box center [398, 87] width 76 height 4
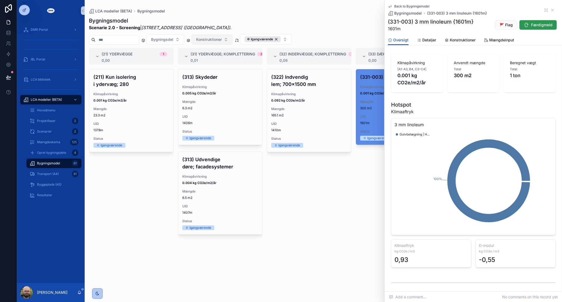
click at [542, 22] on span "Færdigmeld" at bounding box center [541, 24] width 21 height 5
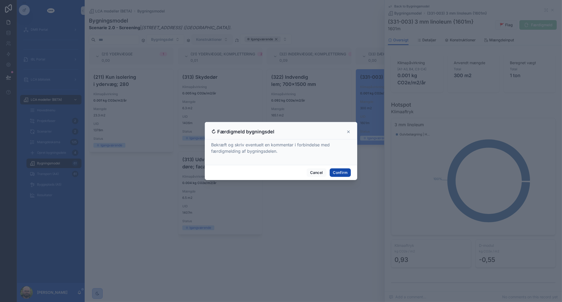
click at [343, 169] on button "Confirm" at bounding box center [340, 172] width 21 height 8
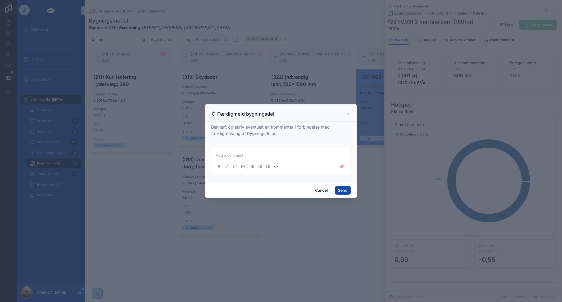
click at [345, 188] on button "Send" at bounding box center [343, 190] width 16 height 8
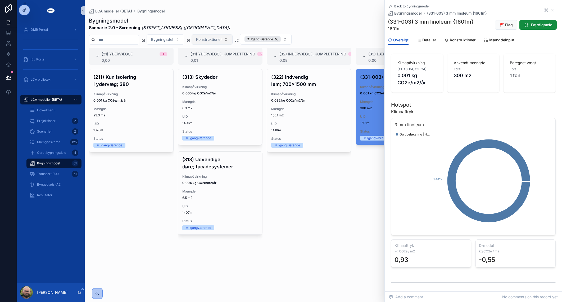
click at [334, 199] on div "(322) Indvendig lem; 700x1500 mm Klimapåvirkning 0.092 kg CO2e/m2/år Mængde 165…" at bounding box center [309, 182] width 85 height 226
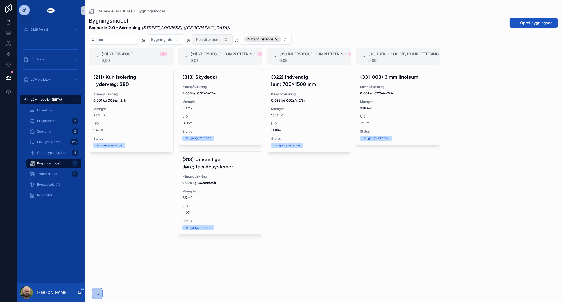
click at [334, 199] on div "(322) Indvendig lem; 700x1500 mm Klimapåvirkning 0.092 kg CO2e/m2/år Mængde 165…" at bounding box center [309, 182] width 85 height 226
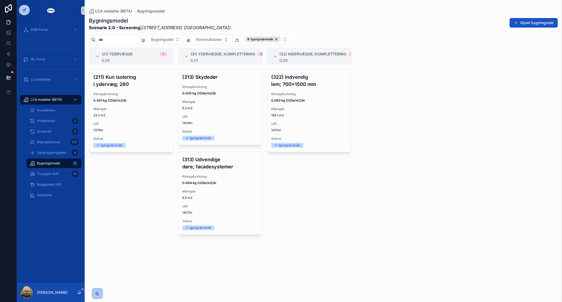
click at [365, 197] on div "(21) Ydervægge 1 0,00 (211) Kun isolering i ydervæg; 280 Klimapåvirkning 0.001 …" at bounding box center [324, 172] width 478 height 248
click at [148, 214] on div "(211) Kun isolering i ydervæg; 280 Klimapåvirkning 0.001 kg CO2e/m2/år Mængde 2…" at bounding box center [131, 182] width 85 height 226
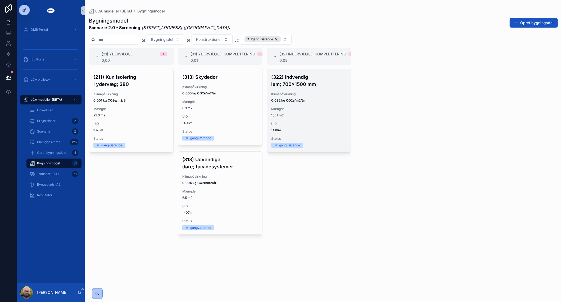
click at [326, 123] on span "UID" at bounding box center [309, 124] width 76 height 4
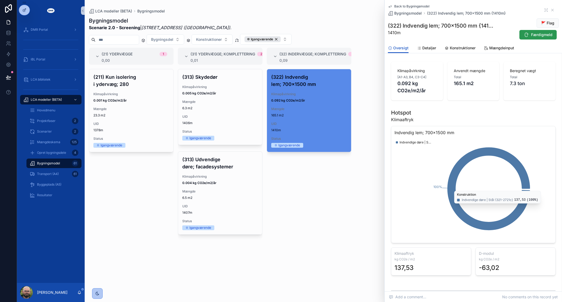
click at [531, 38] on button "Færdigmeld" at bounding box center [538, 35] width 37 height 10
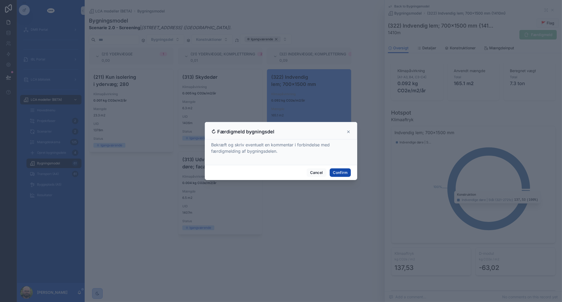
click at [343, 174] on button "Confirm" at bounding box center [340, 172] width 21 height 8
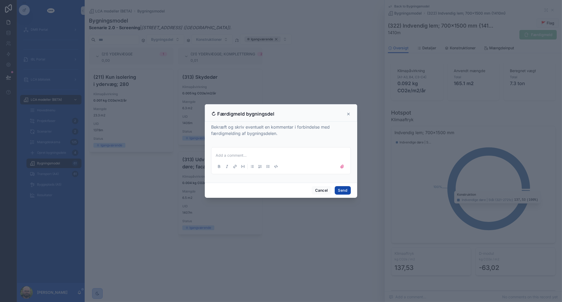
click at [341, 193] on button "Send" at bounding box center [343, 190] width 16 height 8
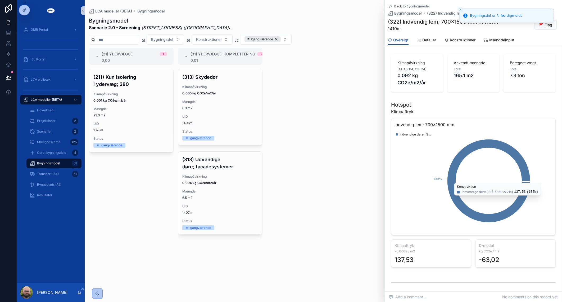
click at [333, 222] on div "(21) Ydervægge 1 0,00 (211) Kun isolering i ydervæg; 280 Klimapåvirkning 0.001 …" at bounding box center [324, 172] width 478 height 248
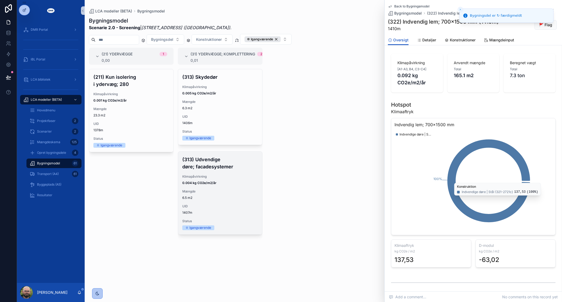
click at [220, 195] on span "6.5 m2" at bounding box center [220, 197] width 76 height 4
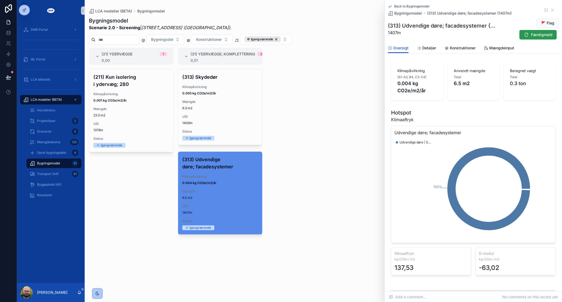
click at [529, 38] on button "Færdigmeld" at bounding box center [538, 35] width 37 height 10
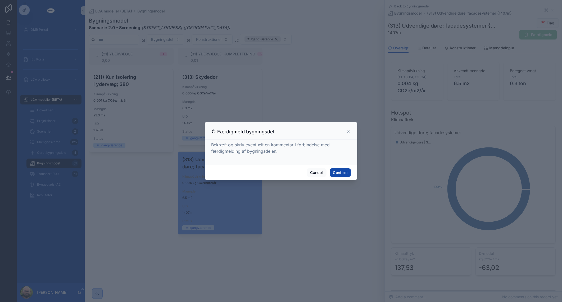
click at [340, 174] on button "Confirm" at bounding box center [340, 172] width 21 height 8
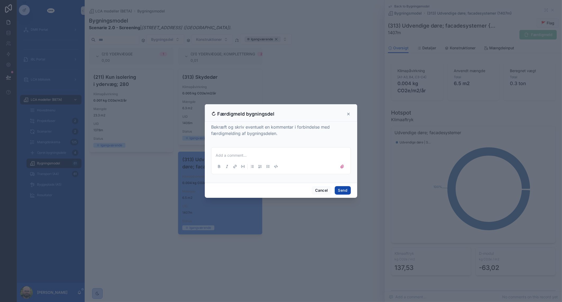
click at [343, 193] on button "Send" at bounding box center [343, 190] width 16 height 8
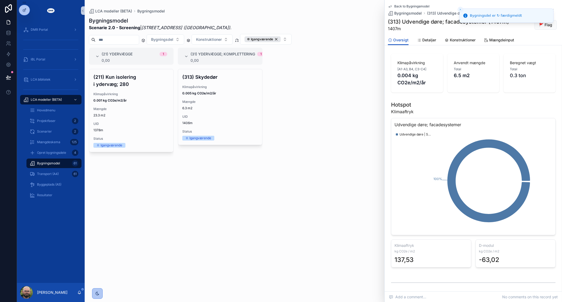
click at [232, 108] on span "6.3 m2" at bounding box center [220, 108] width 76 height 4
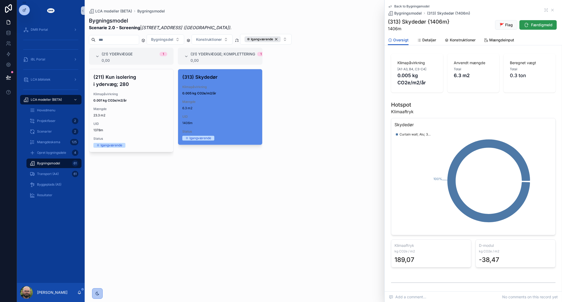
click at [538, 25] on span "Færdigmeld" at bounding box center [541, 24] width 21 height 5
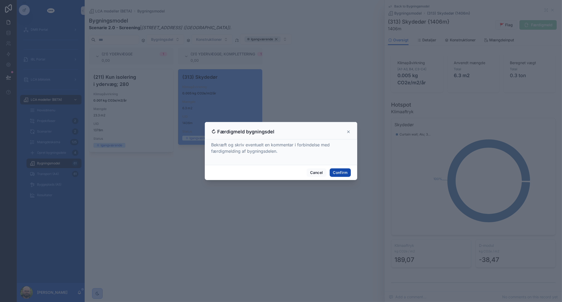
click at [339, 171] on button "Confirm" at bounding box center [340, 172] width 21 height 8
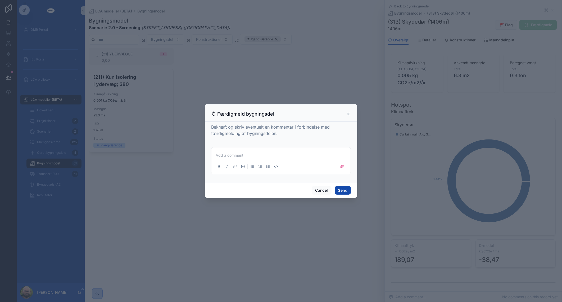
click at [346, 191] on button "Send" at bounding box center [343, 190] width 16 height 8
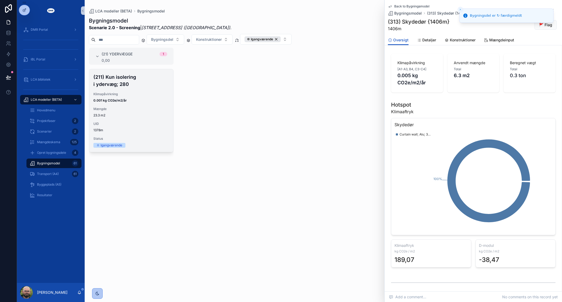
click at [143, 124] on span "UID" at bounding box center [131, 124] width 76 height 4
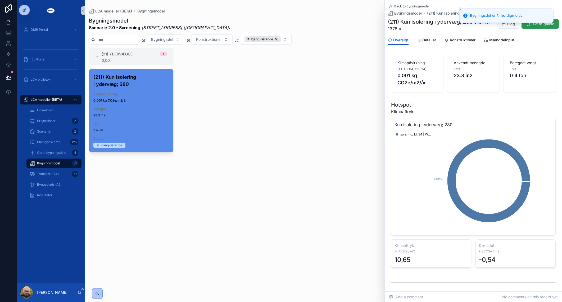
click at [541, 26] on span "Færdigmeld" at bounding box center [543, 23] width 21 height 5
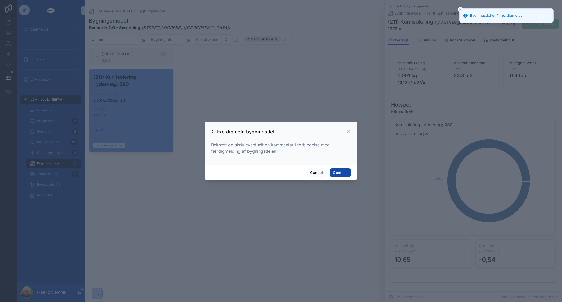
click at [335, 175] on button "Confirm" at bounding box center [340, 172] width 21 height 8
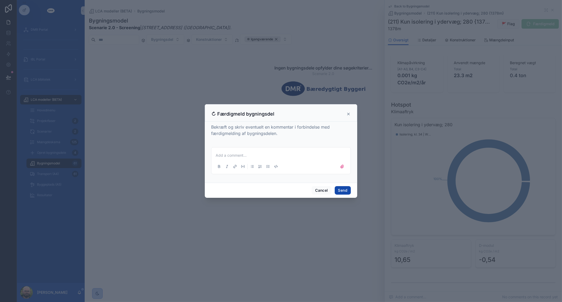
click at [346, 188] on button "Send" at bounding box center [343, 190] width 16 height 8
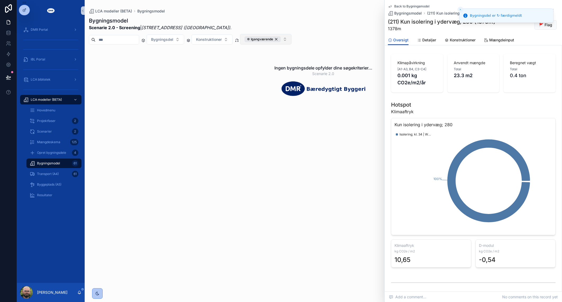
click at [292, 36] on button "⛭ Igangværende" at bounding box center [266, 39] width 52 height 11
click at [282, 62] on div "... Afventer input" at bounding box center [278, 61] width 64 height 8
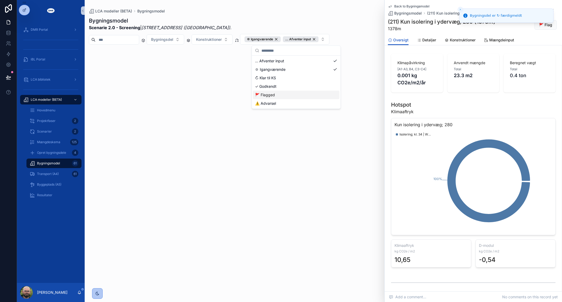
click at [278, 94] on div "🚩 Flagged" at bounding box center [296, 95] width 87 height 8
click at [302, 183] on div "Ingen bygningsdele opfylder dine søgekriterier... Scenarie 2.0" at bounding box center [324, 172] width 478 height 248
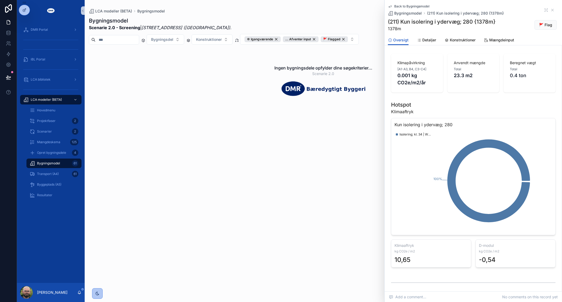
click at [302, 183] on div "Ingen bygningsdele opfylder dine søgekriterier... Scenarie 2.0" at bounding box center [324, 172] width 478 height 248
click at [551, 9] on icon "scrollable content" at bounding box center [553, 10] width 4 height 4
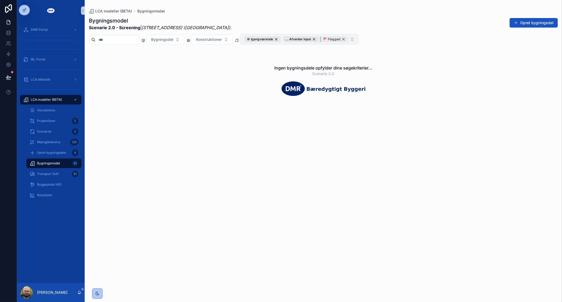
click at [348, 39] on div "🚩 Flagged" at bounding box center [334, 39] width 27 height 6
click at [319, 39] on div "... Afventer input" at bounding box center [301, 39] width 36 height 6
click at [281, 38] on div "⛭ Igangværende" at bounding box center [263, 39] width 36 height 6
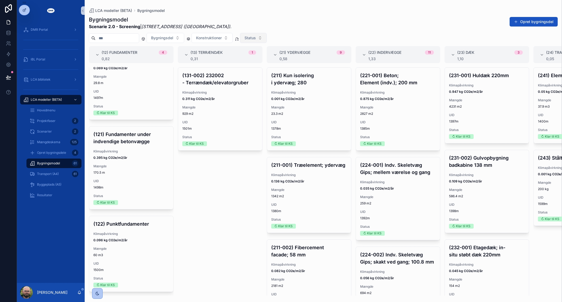
scroll to position [125, 0]
click at [41, 199] on link "Resultater" at bounding box center [53, 195] width 55 height 10
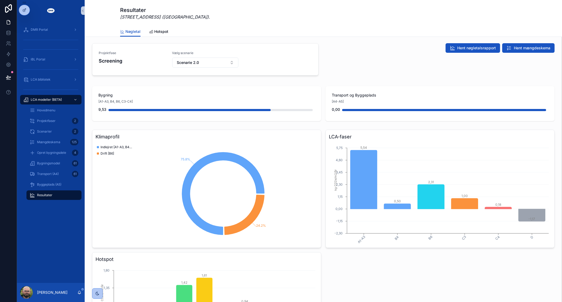
click at [356, 57] on div "Hent nøgletalsrapport Hent mængdeskema" at bounding box center [441, 60] width 233 height 39
click at [353, 68] on div "Hent nøgletalsrapport Hent mængdeskema" at bounding box center [441, 60] width 233 height 39
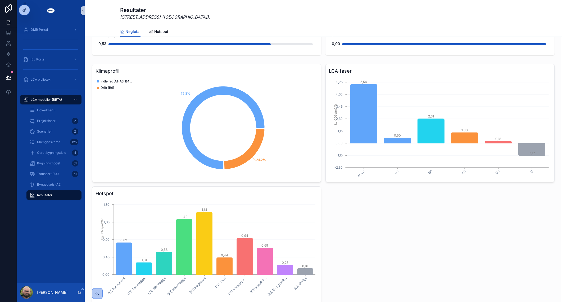
scroll to position [33, 0]
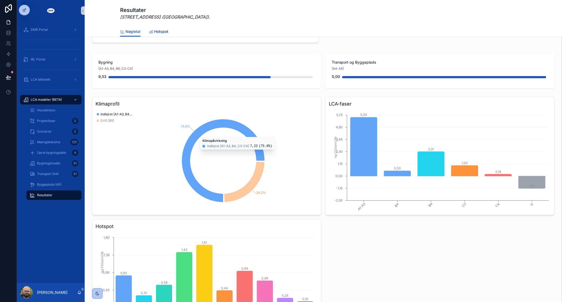
click at [158, 27] on link "Hotspot" at bounding box center [158, 32] width 19 height 11
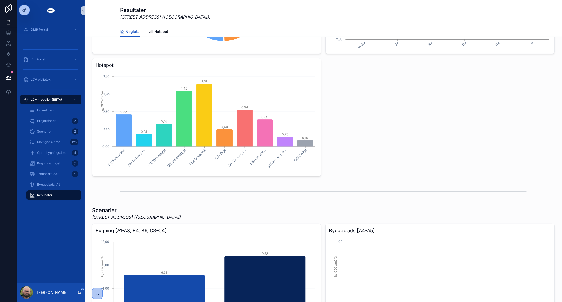
scroll to position [132, 0]
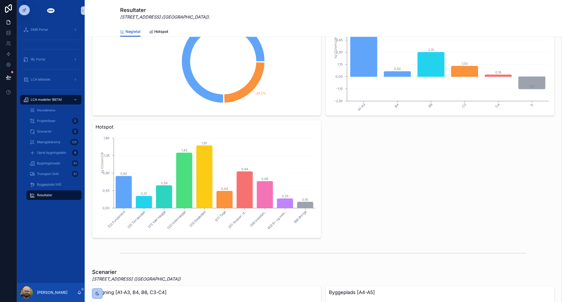
click at [339, 177] on div "Klimaprofil 75.8% 24.2% Indlejret [A1-A3, B4, C3-C4] Drift [B6] LCA-faser A1-A3…" at bounding box center [323, 117] width 463 height 240
click at [334, 188] on div "Klimaprofil 75.8% 24.2% Indlejret [A1-A3, B4, C3-C4] Drift [B6] LCA-faser A1-A3…" at bounding box center [323, 117] width 463 height 240
click at [64, 144] on div "Mængdeskema 125" at bounding box center [54, 142] width 49 height 8
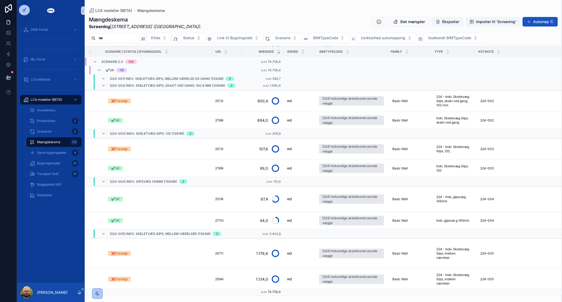
scroll to position [989, 0]
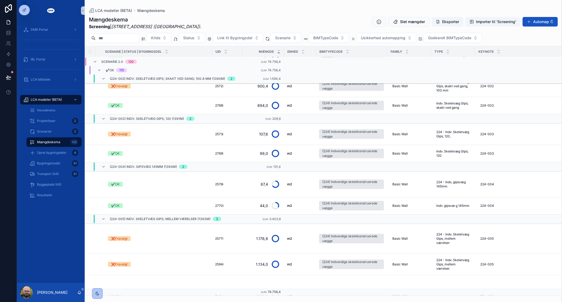
click at [41, 244] on div "DMR Portal iBL Portal LCA bibliotek LCA modeller (BETA) Hovedmenu Projektfaser …" at bounding box center [51, 151] width 68 height 261
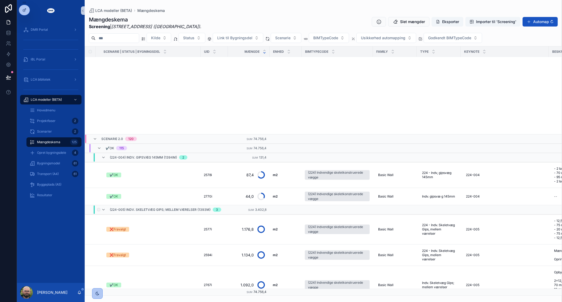
scroll to position [1278, 0]
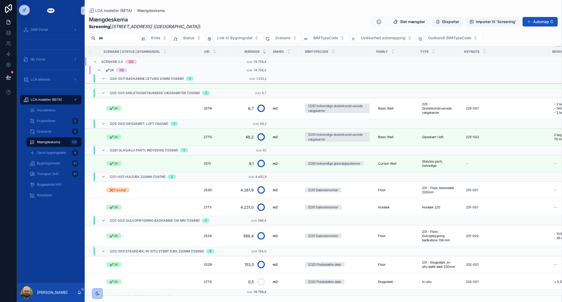
click at [74, 227] on div "DMR Portal iBL Portal LCA bibliotek LCA modeller (BETA) Hovedmenu Projektfaser …" at bounding box center [51, 151] width 68 height 261
click at [63, 250] on div "DMR Portal iBL Portal LCA bibliotek LCA modeller (BETA) Hovedmenu Projektfaser …" at bounding box center [51, 151] width 68 height 261
click at [54, 191] on div "Resultater" at bounding box center [54, 195] width 49 height 8
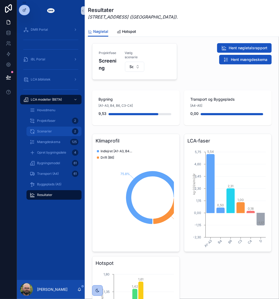
click at [53, 128] on div "Scenarier 2" at bounding box center [54, 131] width 49 height 8
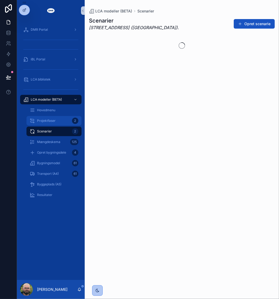
click at [52, 122] on span "Projektfaser" at bounding box center [46, 121] width 19 height 4
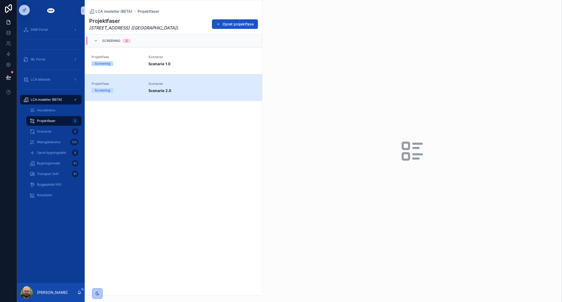
click at [168, 94] on link "Projektfase Screening Scenarier Scenarie 2.0" at bounding box center [173, 87] width 177 height 27
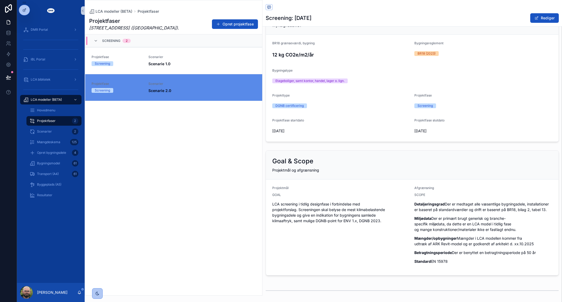
scroll to position [99, 0]
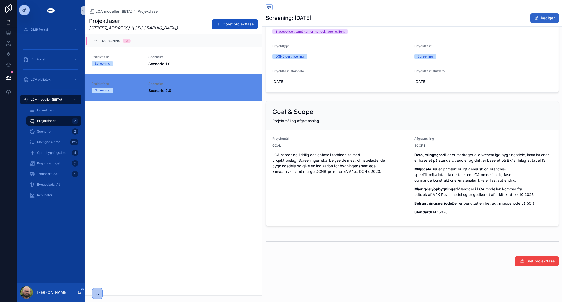
click at [544, 18] on button "Rediger" at bounding box center [545, 18] width 29 height 10
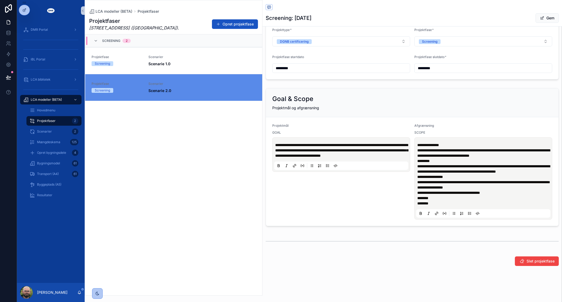
click at [288, 156] on span "**********" at bounding box center [341, 150] width 133 height 14
click at [459, 184] on span "**********" at bounding box center [483, 182] width 133 height 4
click at [539, 17] on button "Gem" at bounding box center [547, 18] width 23 height 10
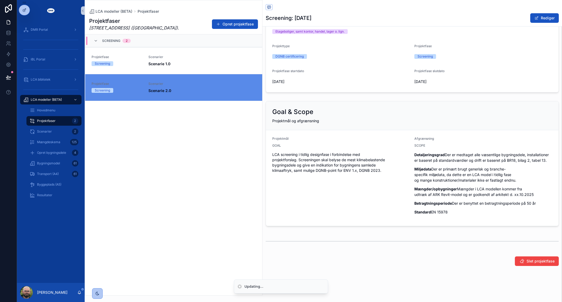
click at [154, 231] on div "Projektfaser Roskildevej 547 (Sheraton Hotel) . Opret projektfase Screening 2 P…" at bounding box center [173, 154] width 177 height 281
click at [125, 195] on div "Projektfaser Roskildevej 547 (Sheraton Hotel) . Opret projektfase Screening 2 P…" at bounding box center [173, 154] width 177 height 281
click at [220, 140] on div "Projektfaser Roskildevej 547 (Sheraton Hotel) . Opret projektfase Screening 2 P…" at bounding box center [173, 154] width 177 height 281
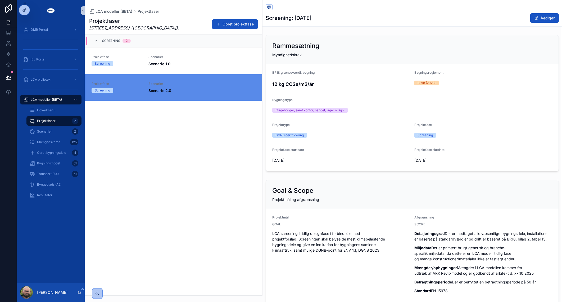
scroll to position [99, 0]
